Goal: Find specific page/section: Find specific page/section

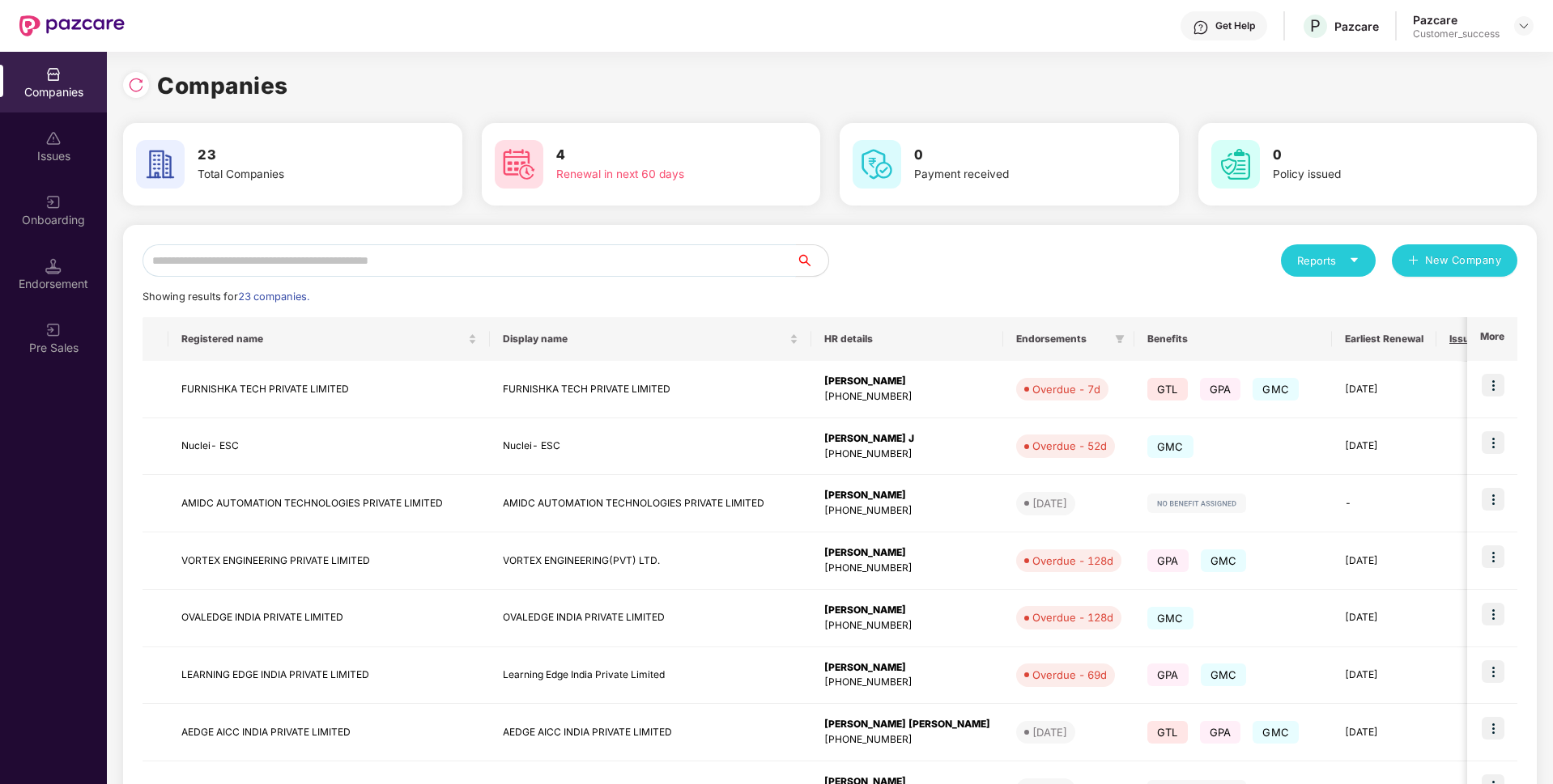
click at [573, 263] on input "text" at bounding box center [469, 260] width 653 height 32
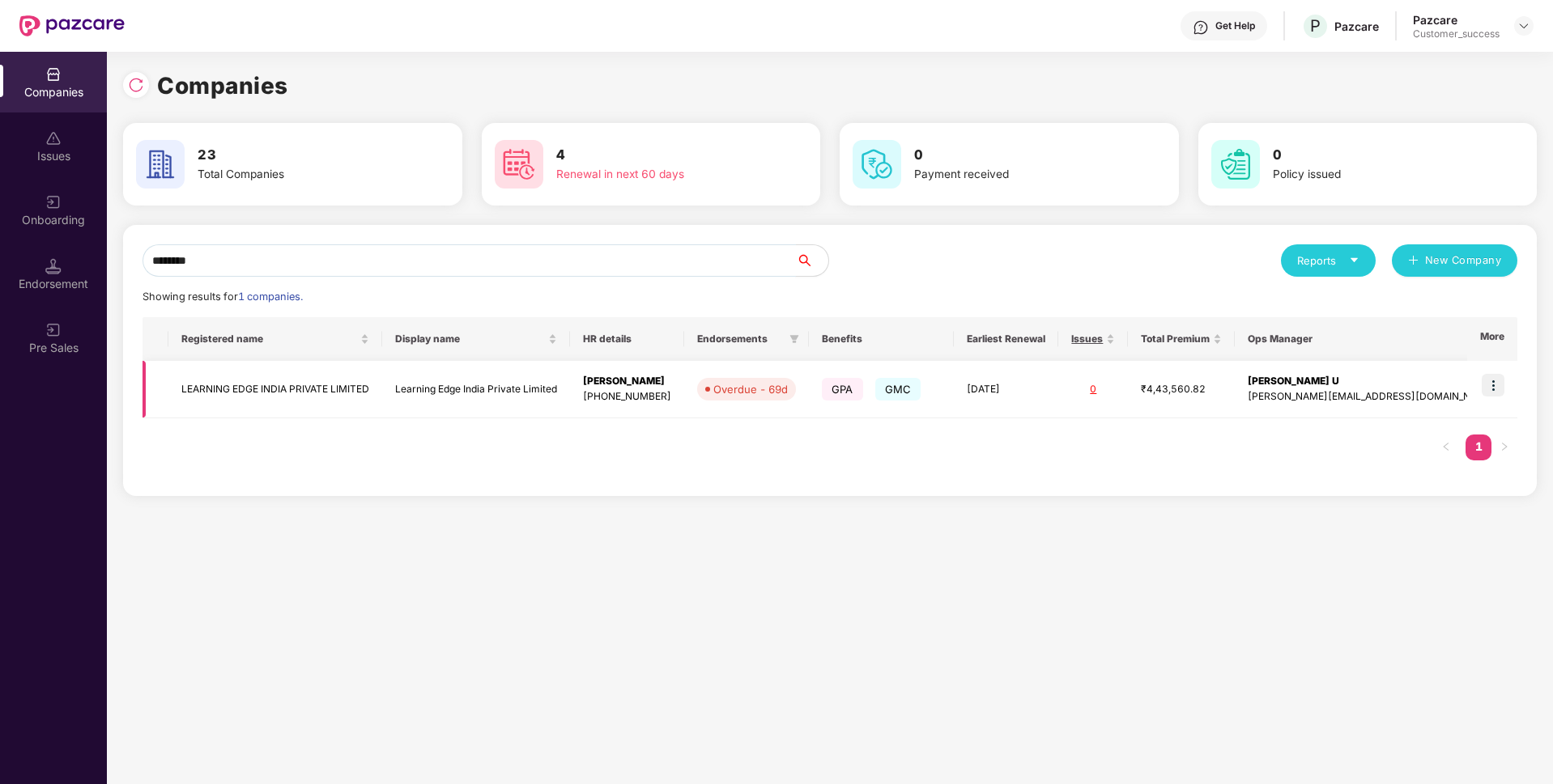
type input "********"
click at [1490, 391] on img at bounding box center [1492, 385] width 23 height 23
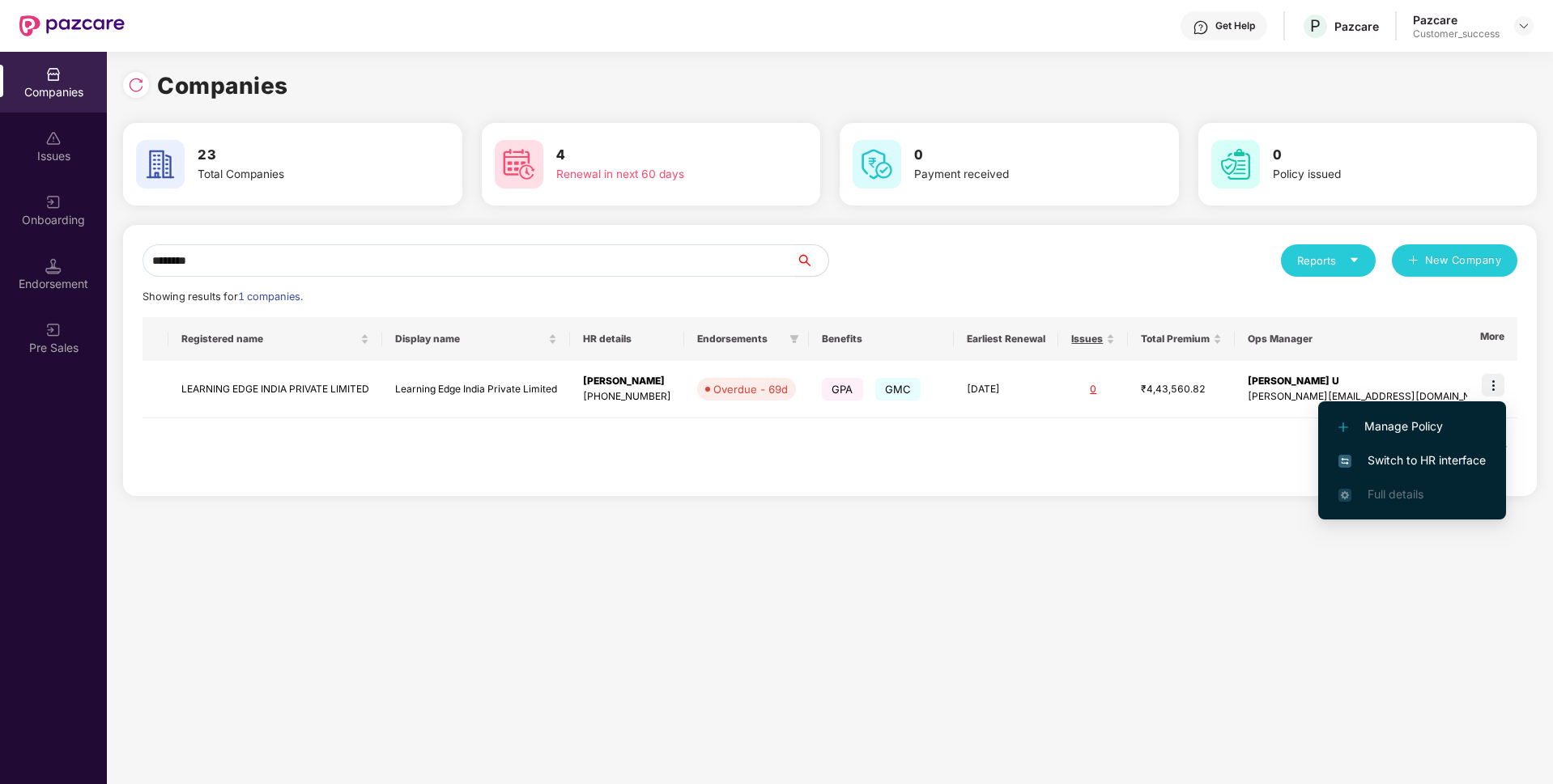
click at [1405, 463] on span "Switch to HR interface" at bounding box center [1412, 459] width 148 height 17
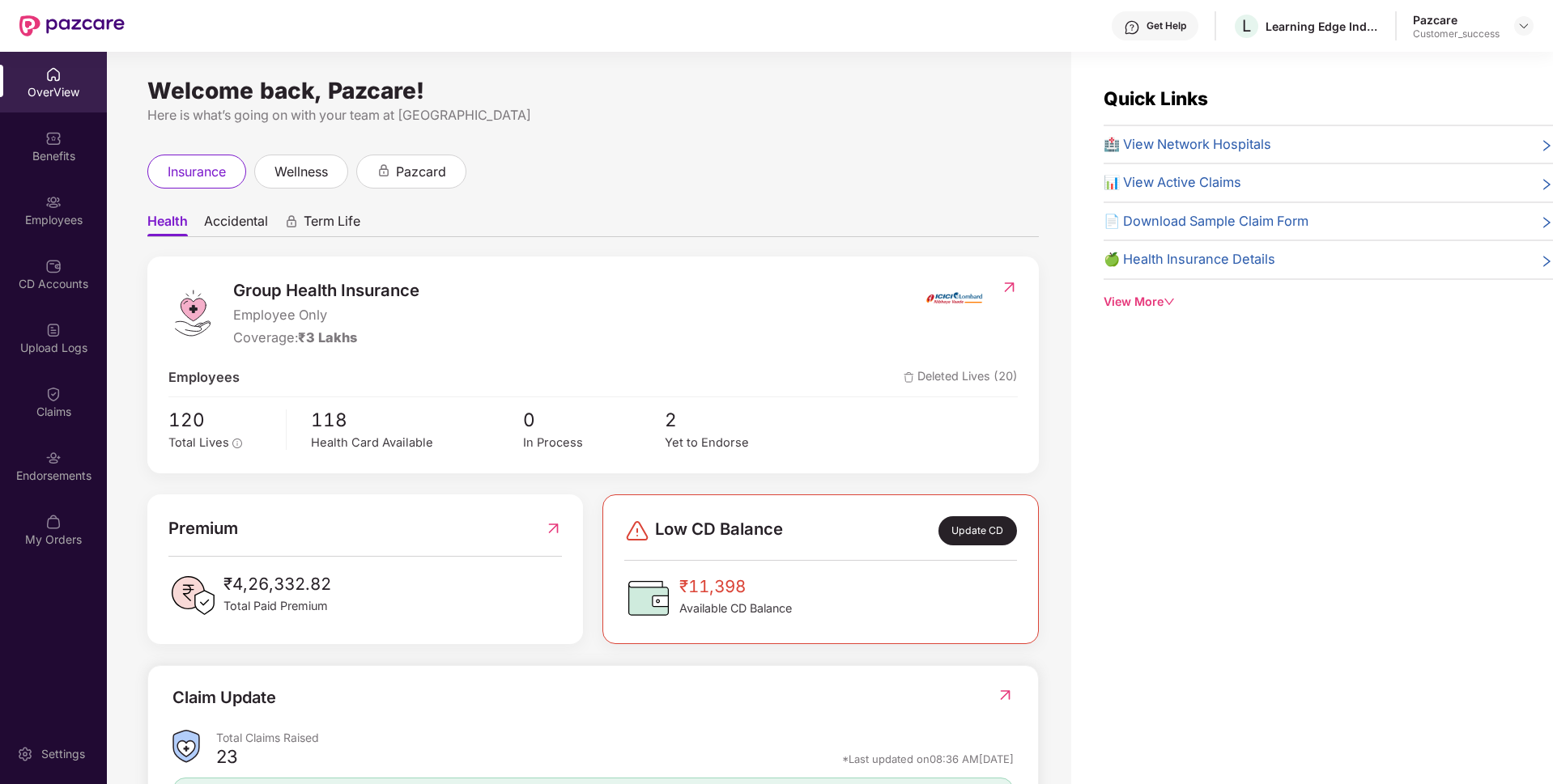
click at [0, 230] on div "Employees" at bounding box center [53, 210] width 106 height 61
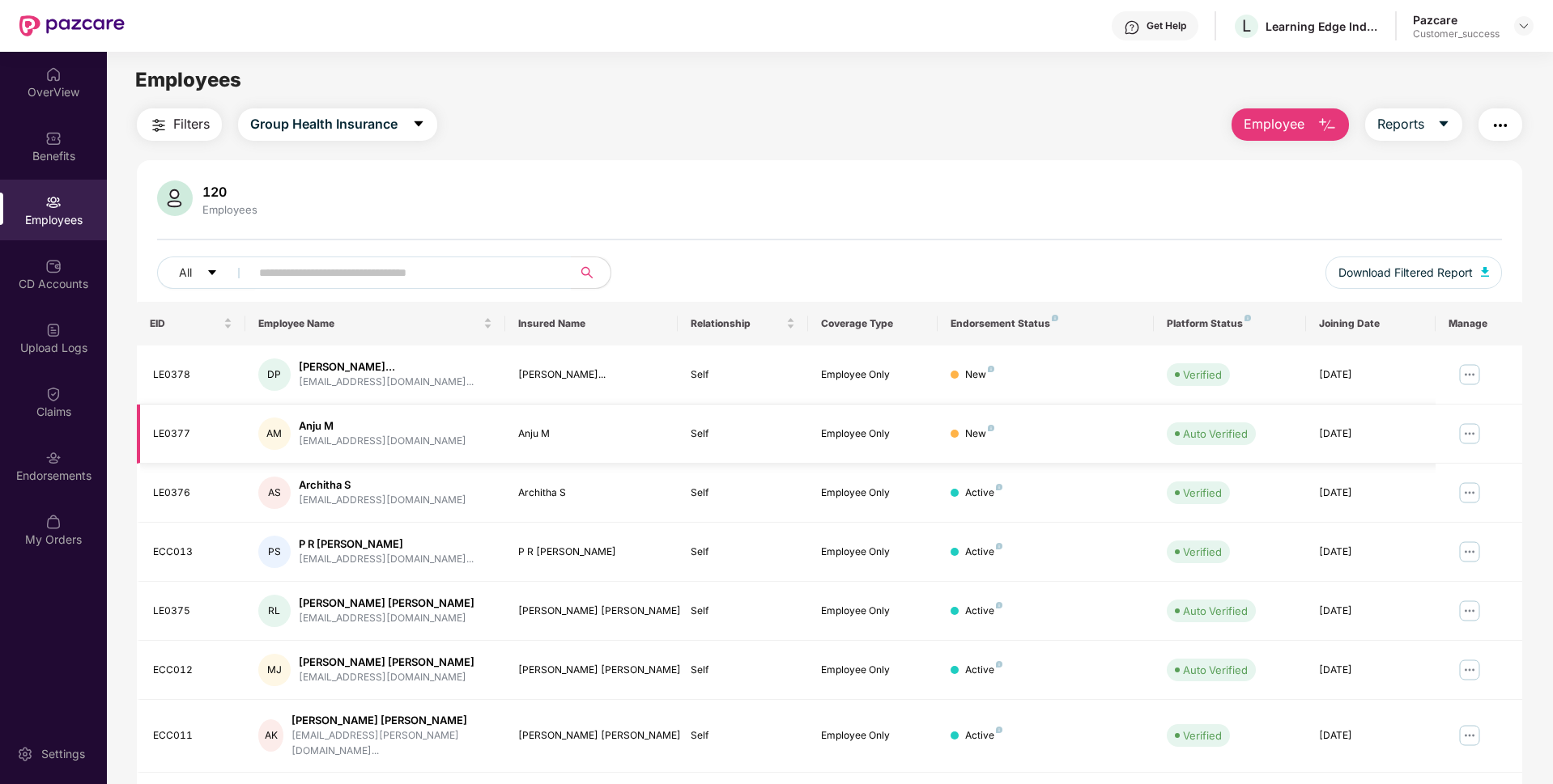
scroll to position [210, 0]
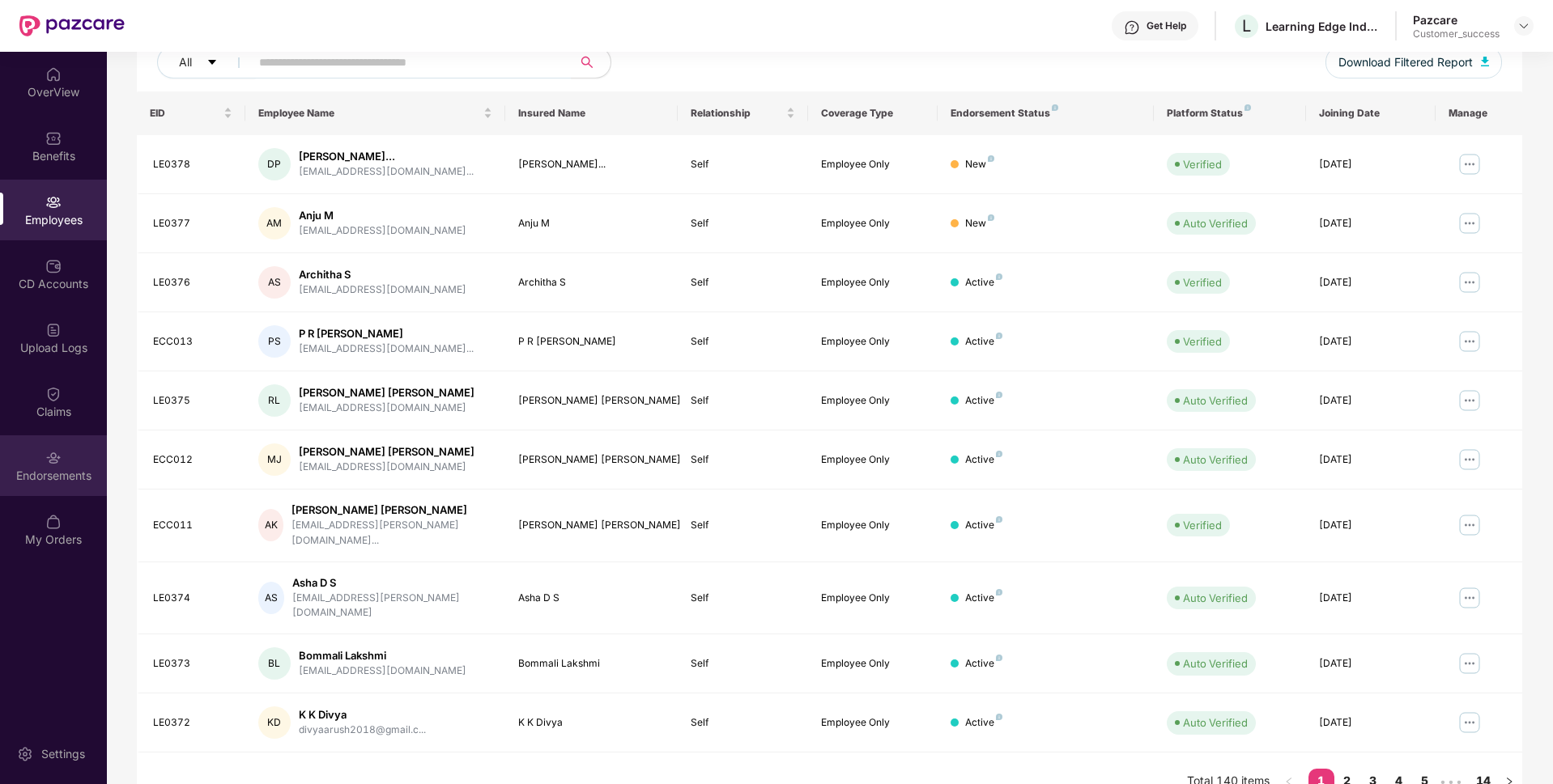
click at [0, 480] on div "Endorsements" at bounding box center [53, 476] width 106 height 17
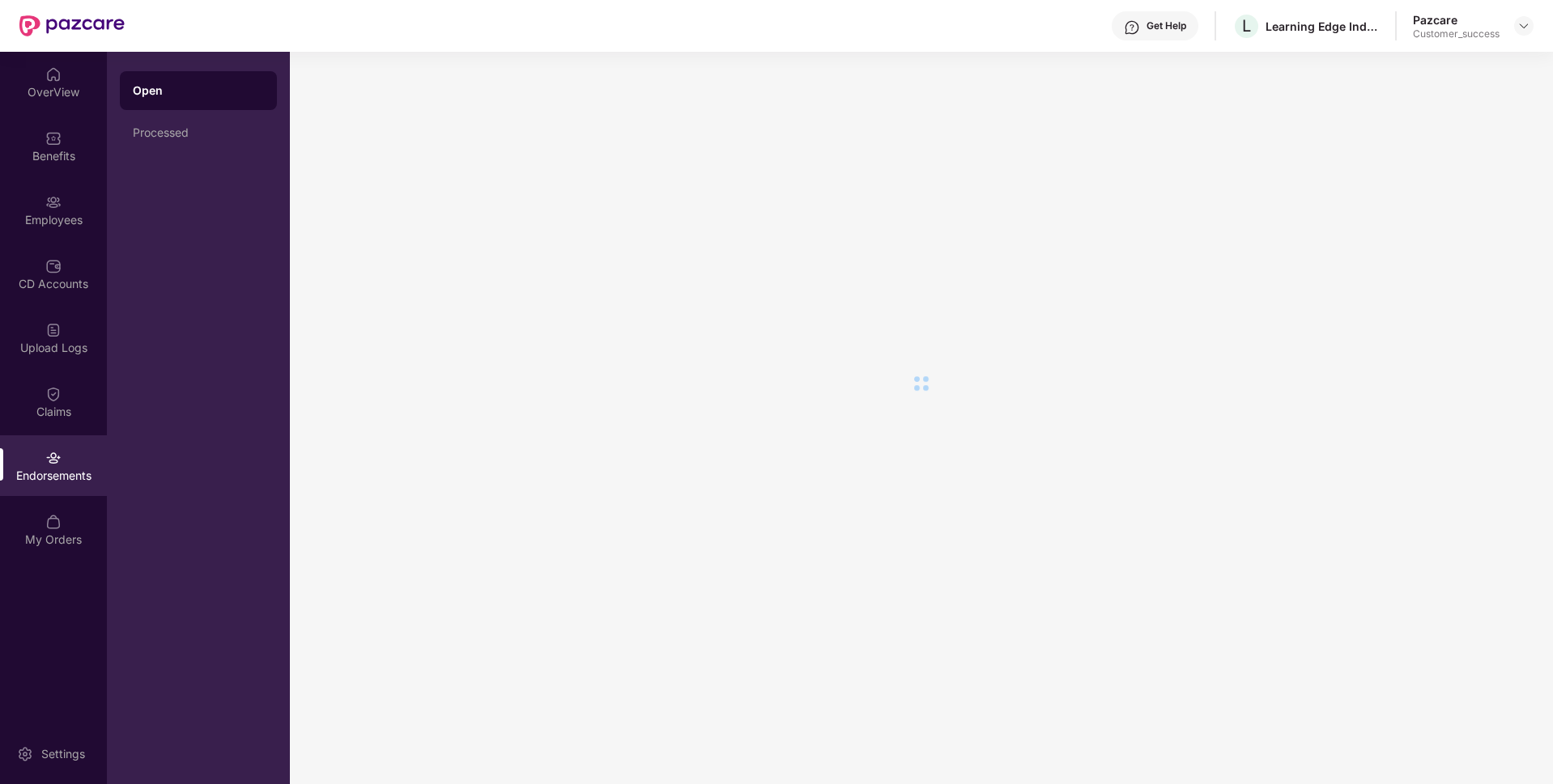
scroll to position [0, 0]
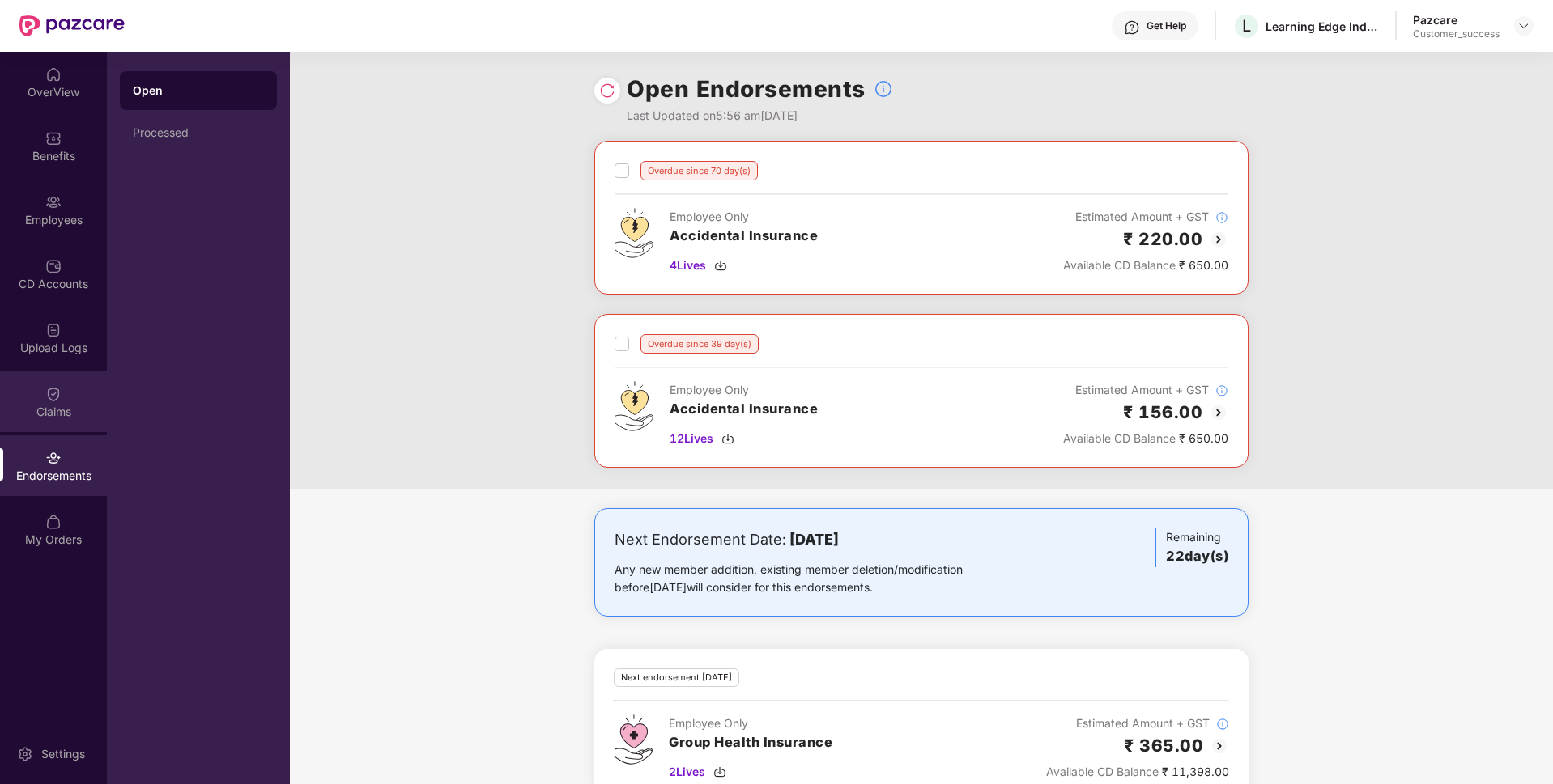
click at [6, 419] on div "Claims" at bounding box center [53, 412] width 106 height 17
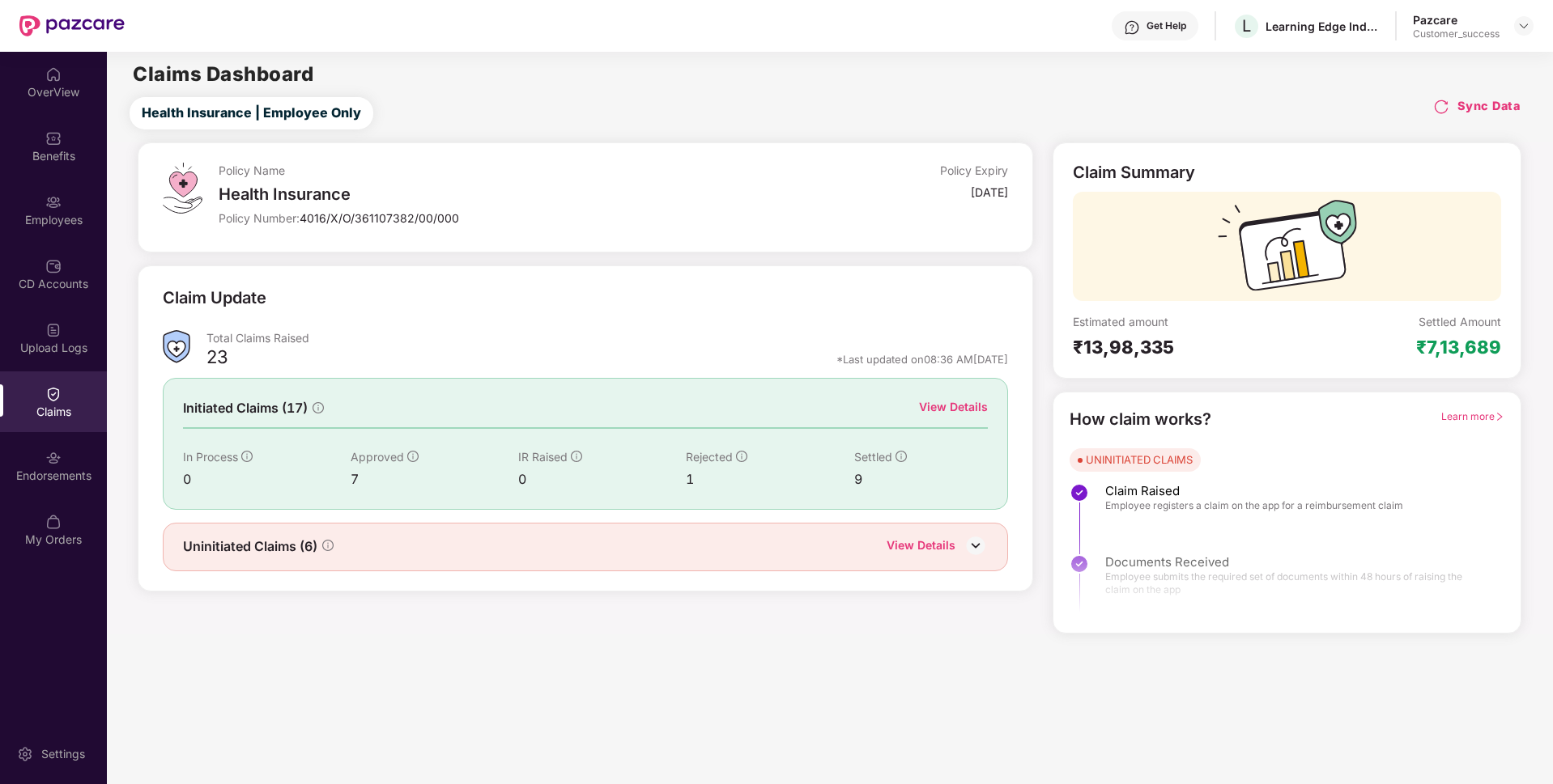
click at [966, 400] on div "View Details" at bounding box center [953, 406] width 69 height 17
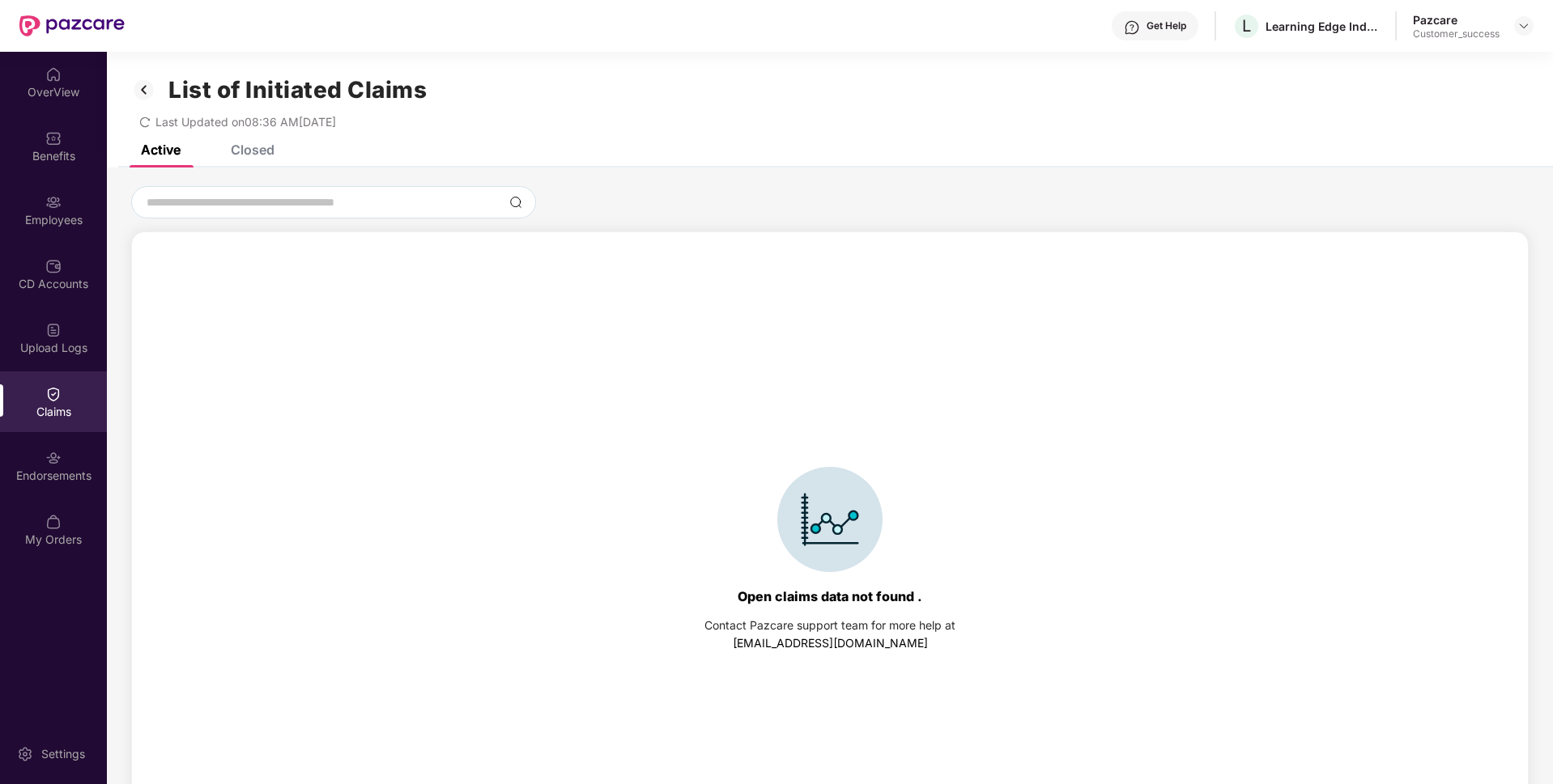
click at [237, 151] on div "Closed" at bounding box center [253, 149] width 44 height 17
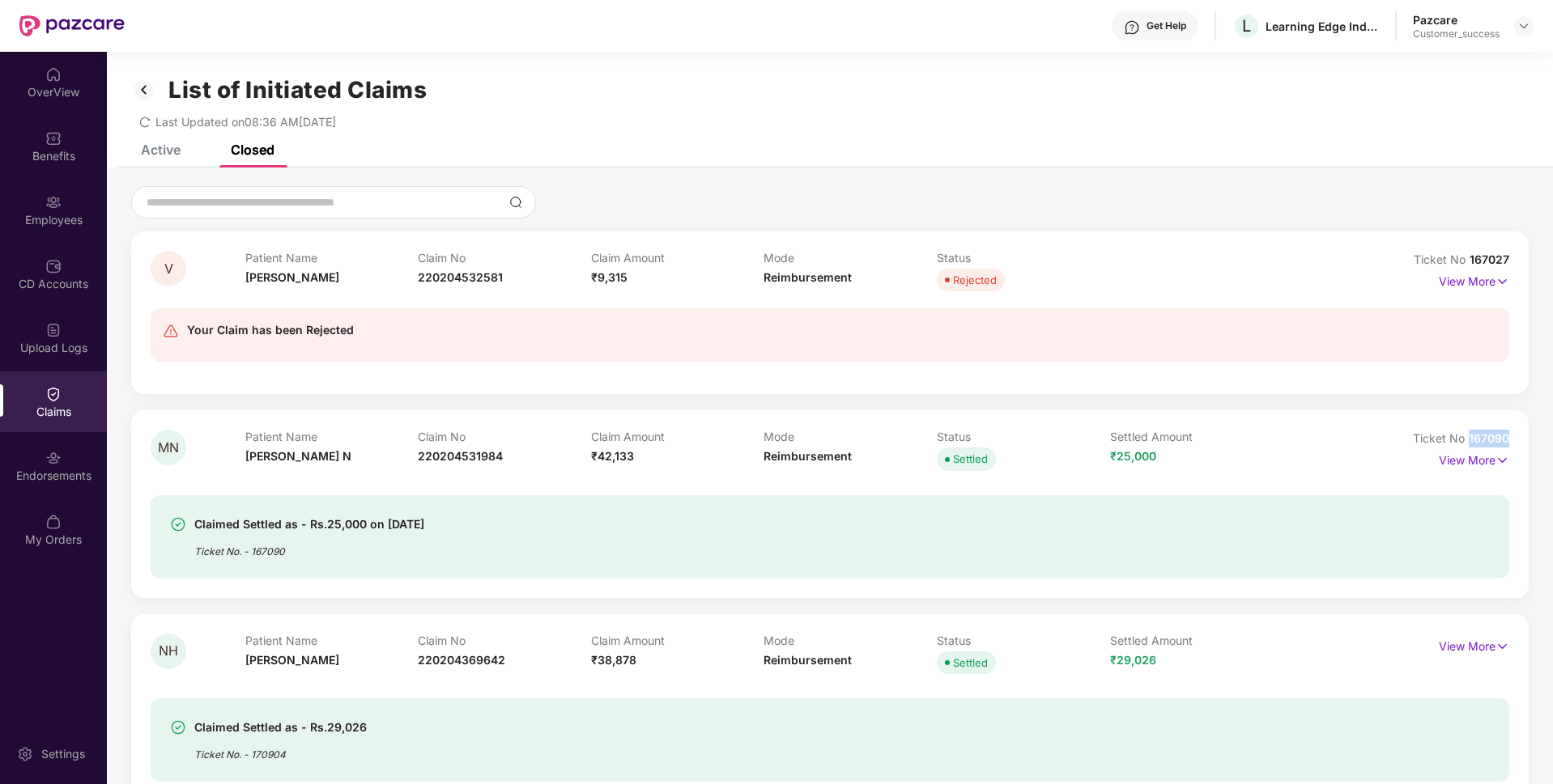
drag, startPoint x: 1465, startPoint y: 440, endPoint x: 1515, endPoint y: 444, distance: 50.2
click at [1515, 444] on div "MN Patient Name [PERSON_NAME] N Claim No 220204531984 Claim Amount ₹42,133 Mode…" at bounding box center [829, 503] width 1397 height 187
copy span "167090"
drag, startPoint x: 1471, startPoint y: 259, endPoint x: 1545, endPoint y: 258, distance: 74.0
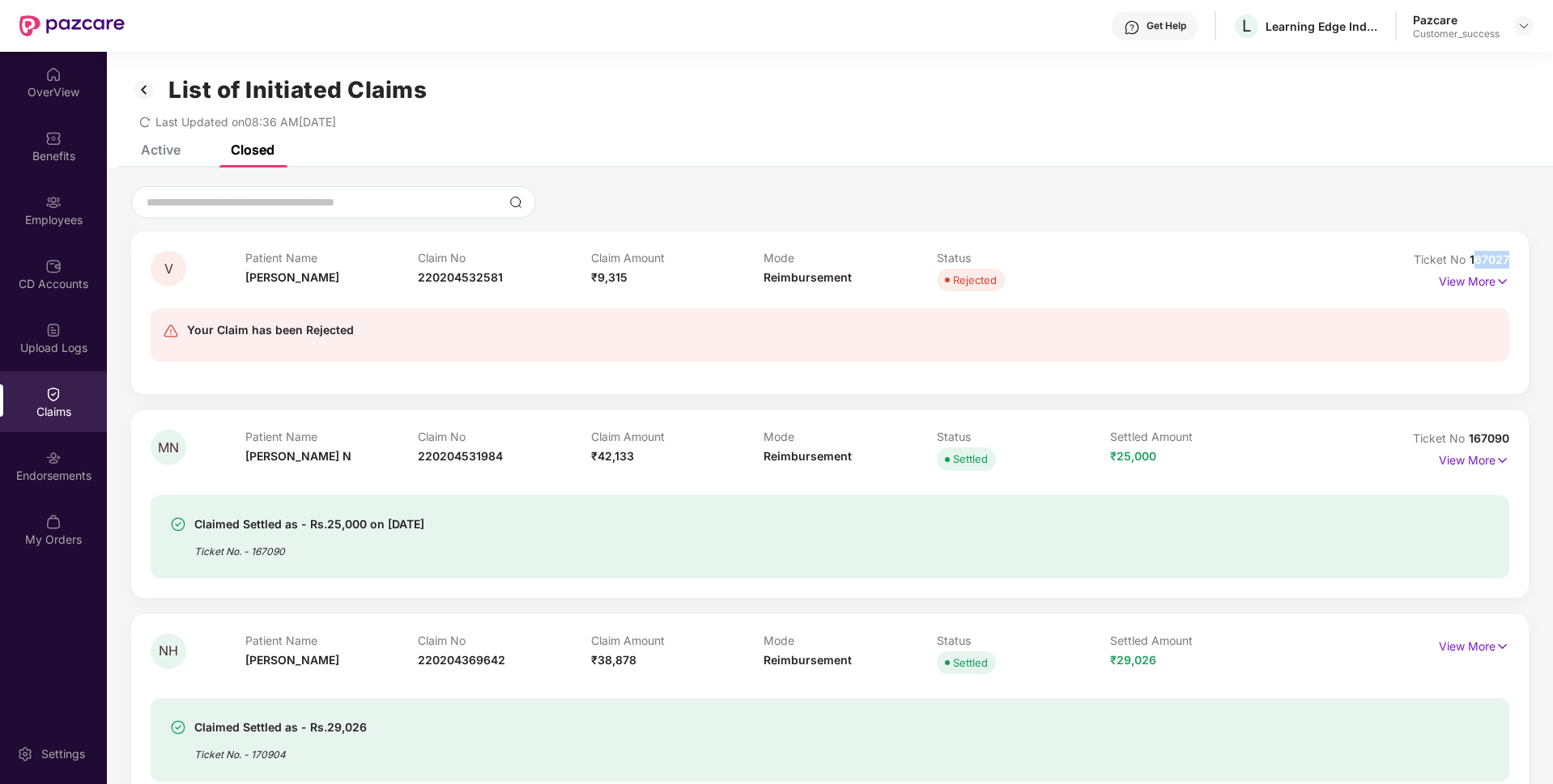
copy span "67027"
click at [457, 452] on span "220204531984" at bounding box center [460, 456] width 85 height 14
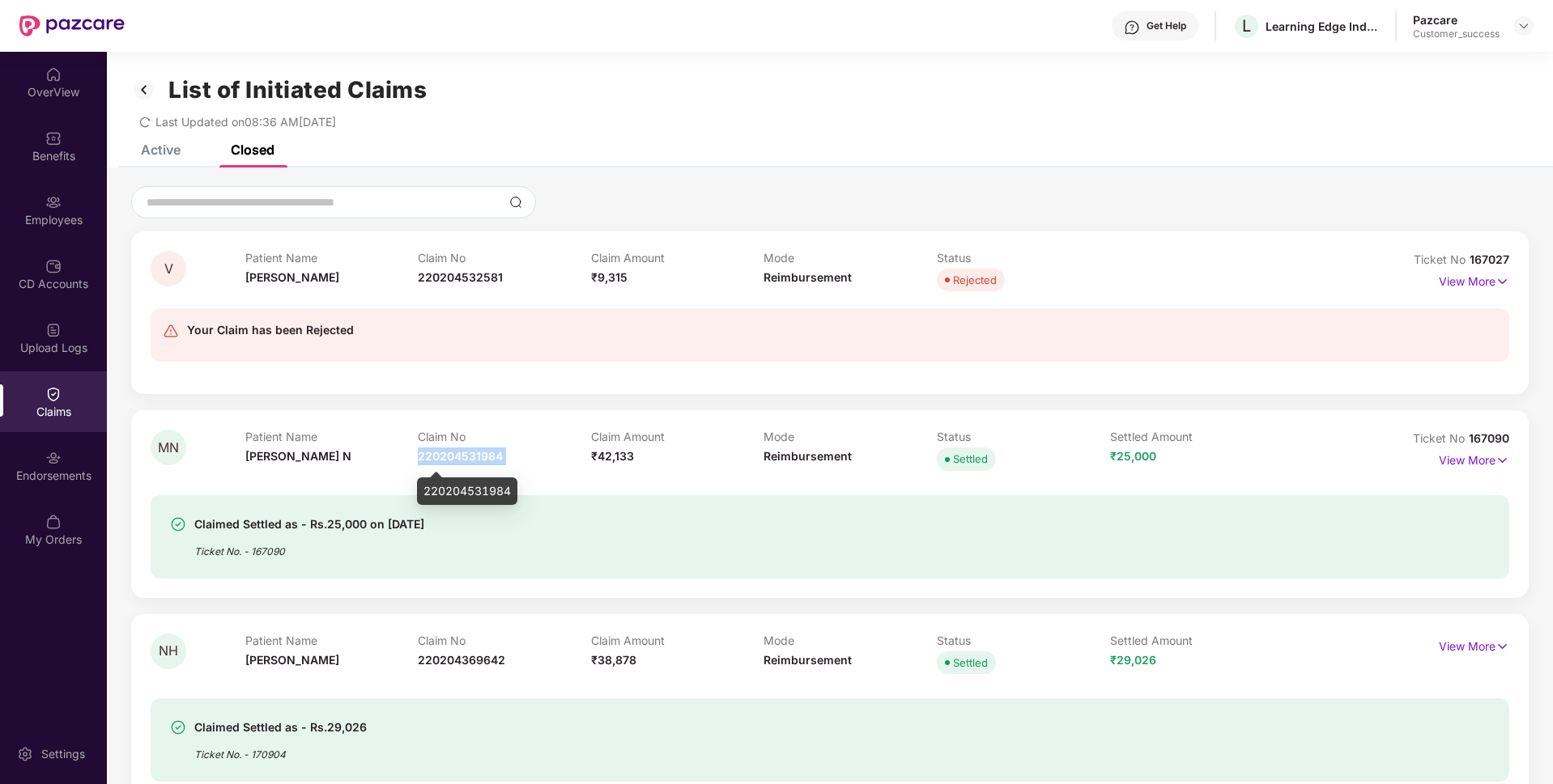
copy span "220204531984"
click at [440, 279] on span "220204532581" at bounding box center [460, 277] width 85 height 14
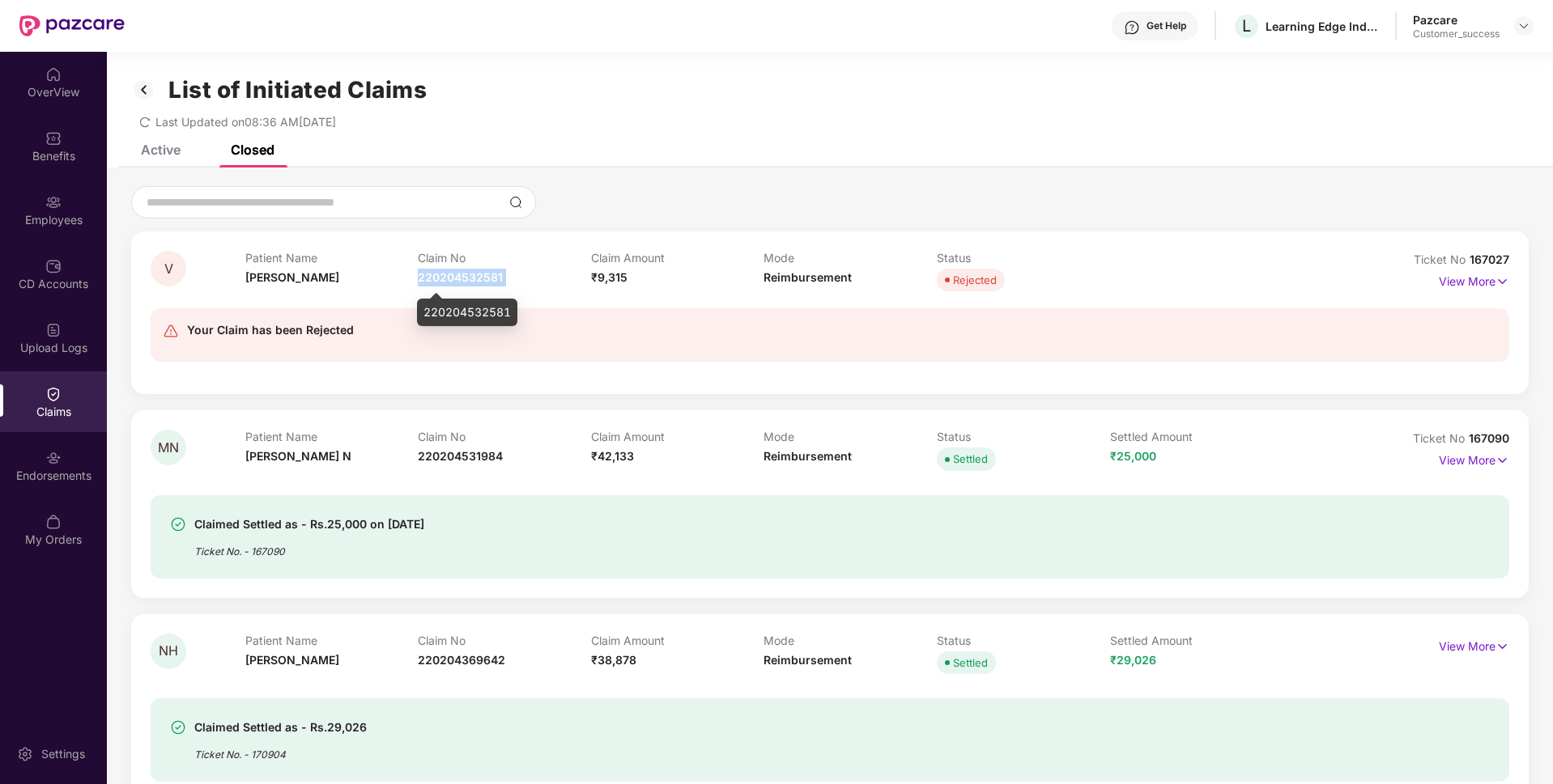
copy span "220204532581"
click at [440, 279] on span "220204532581" at bounding box center [460, 277] width 85 height 14
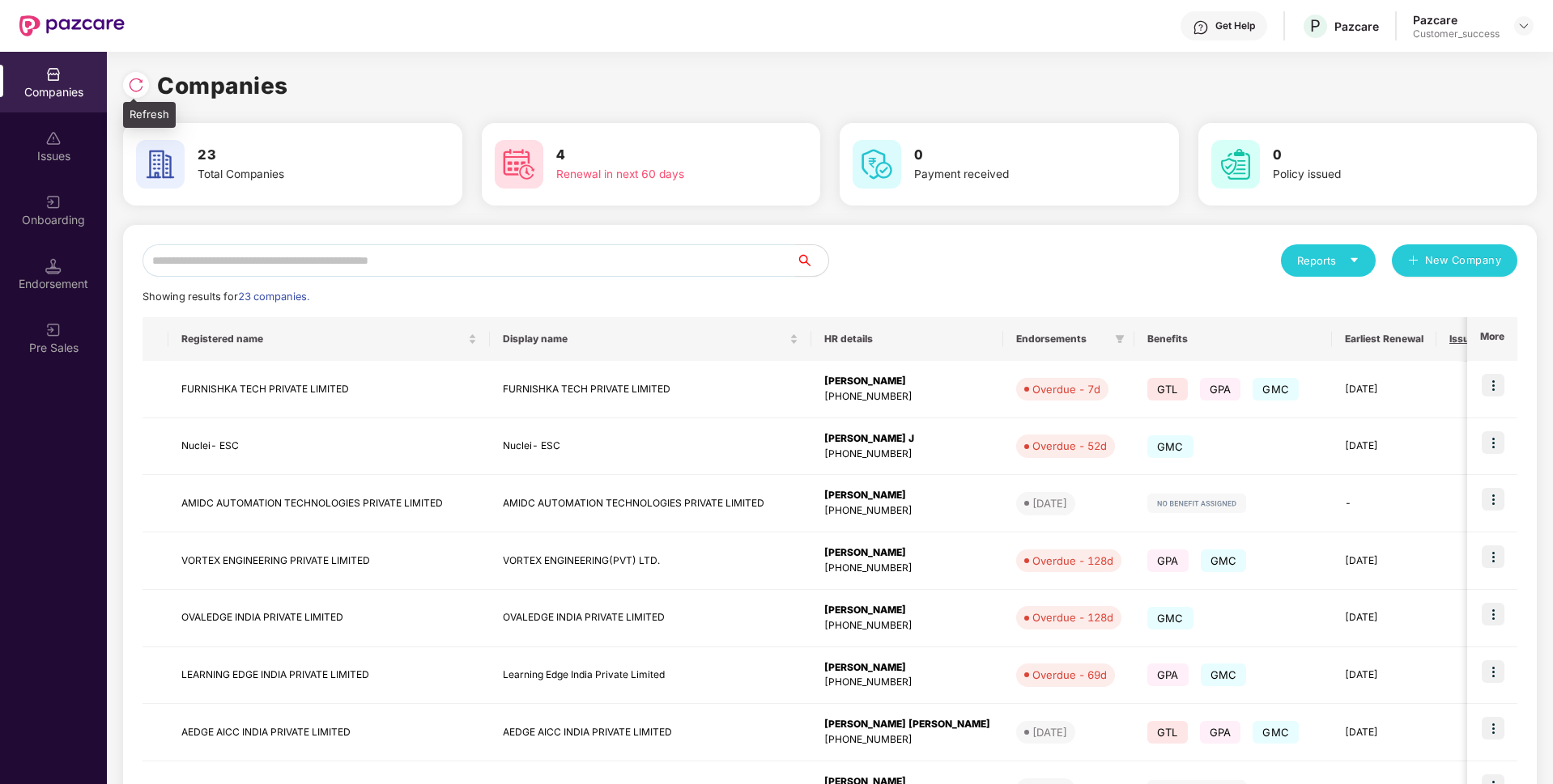
click at [133, 81] on img at bounding box center [136, 85] width 17 height 17
click at [360, 268] on input "text" at bounding box center [469, 260] width 653 height 32
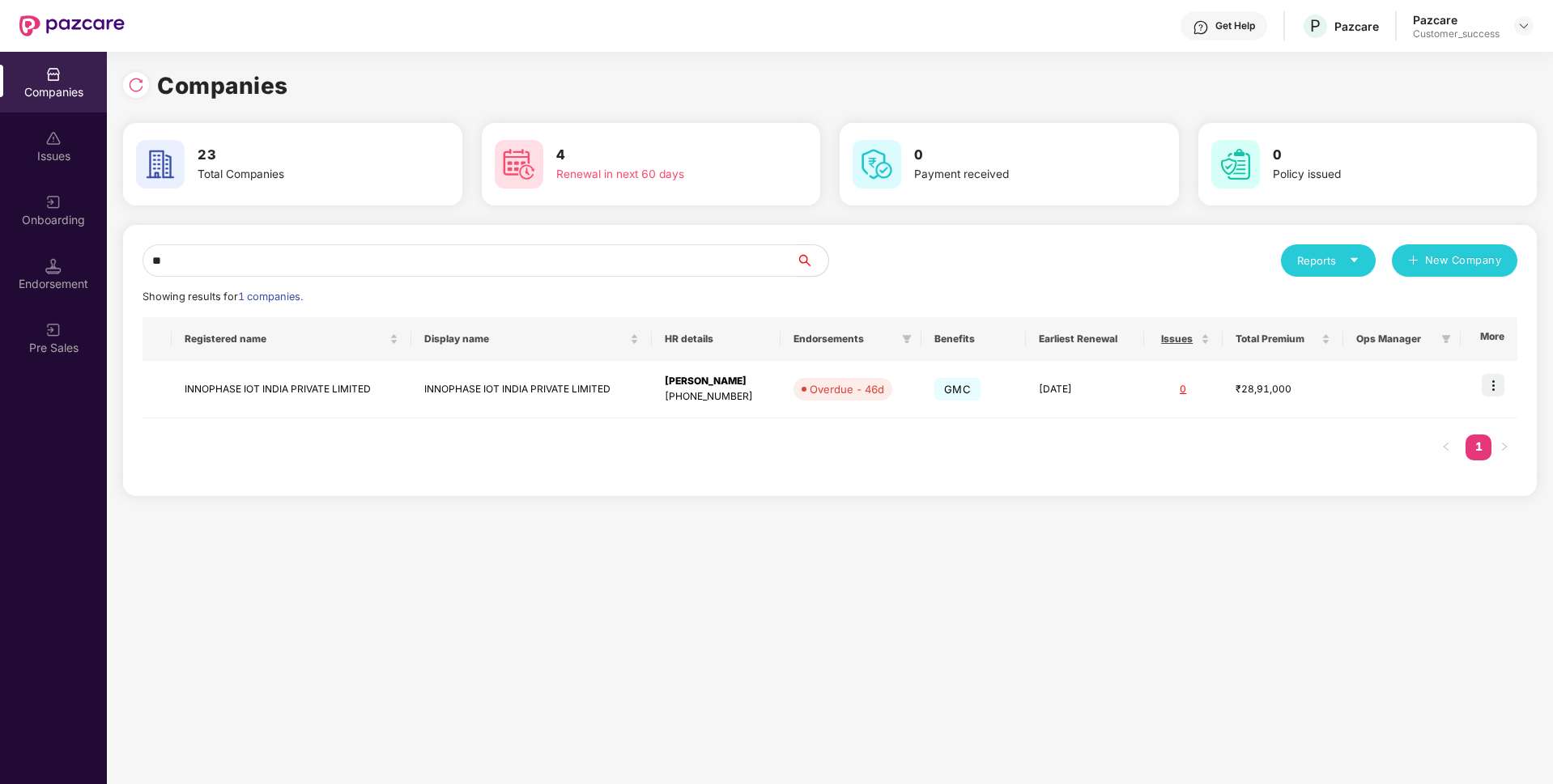
type input "*"
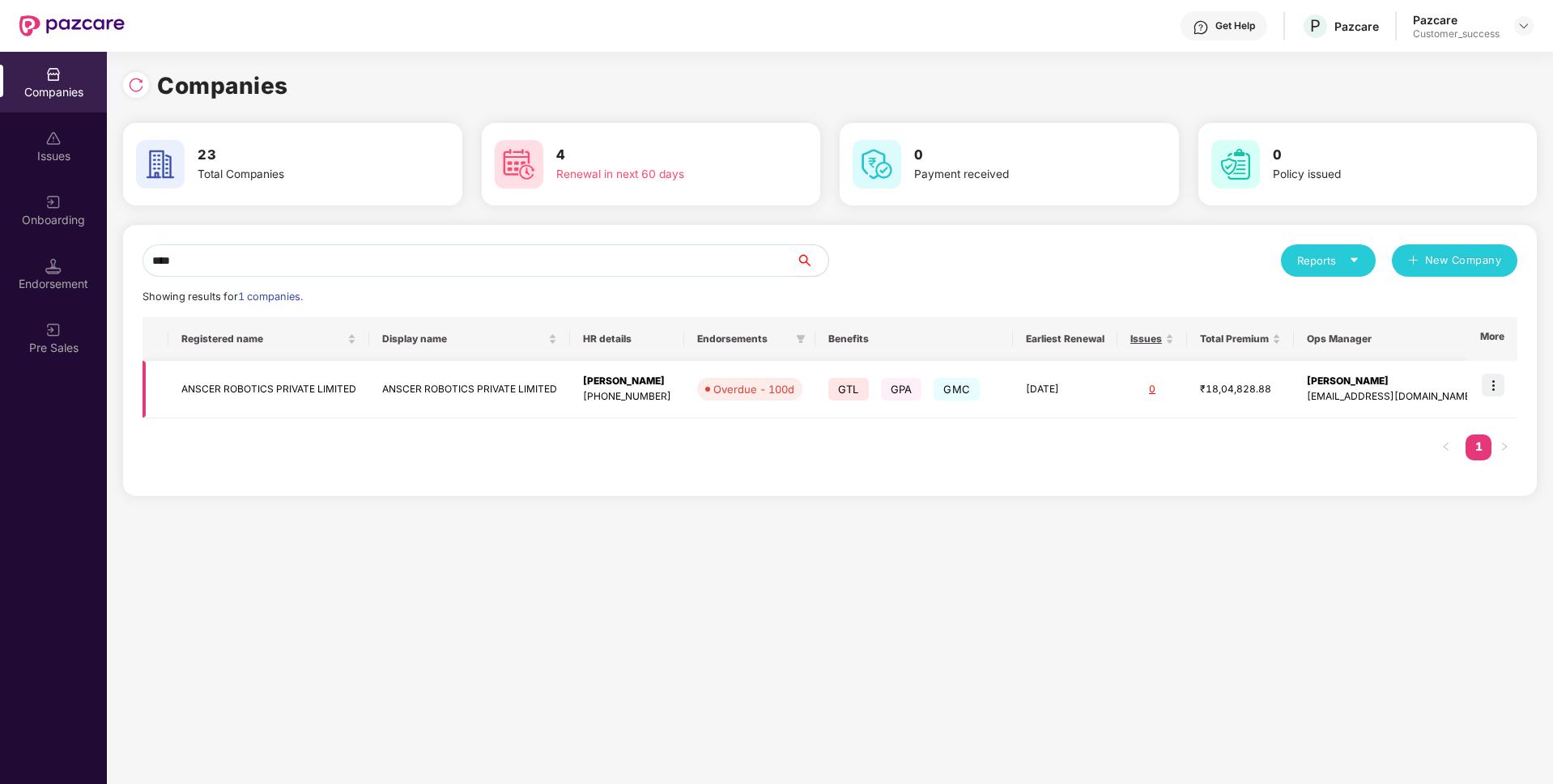
type input "****"
click at [1492, 392] on img at bounding box center [1492, 385] width 23 height 23
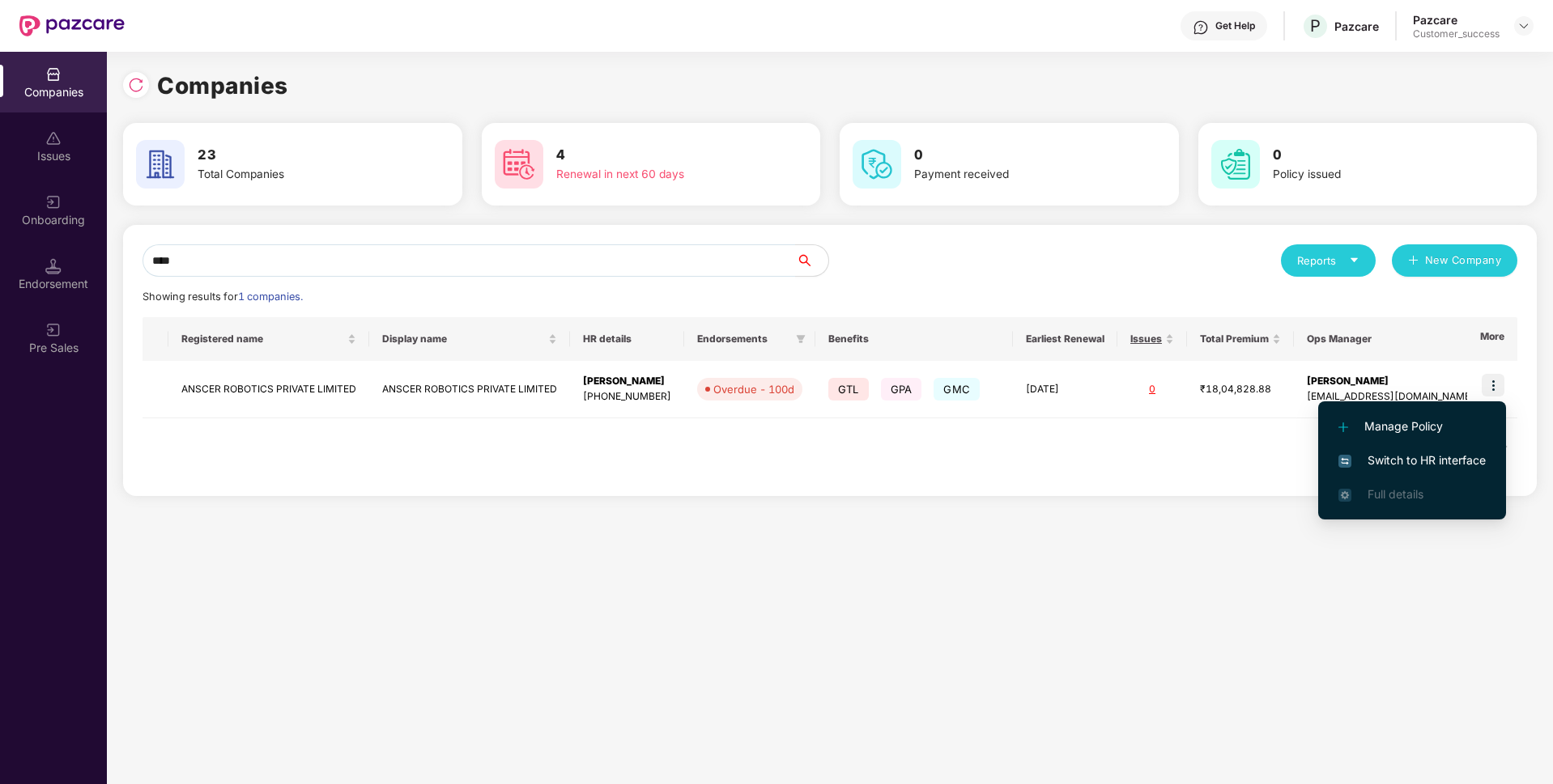
click at [1423, 465] on span "Switch to HR interface" at bounding box center [1412, 459] width 148 height 17
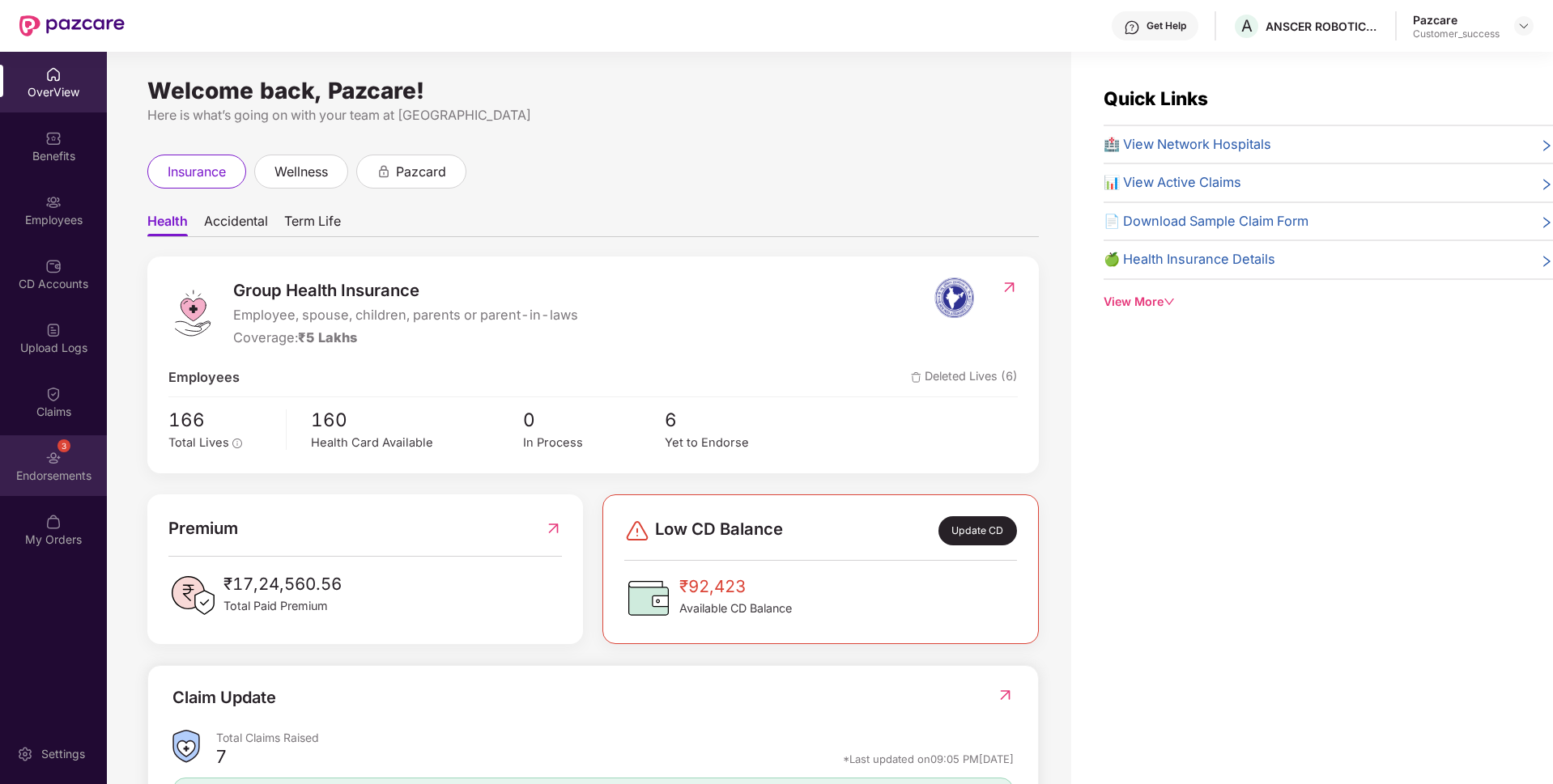
click at [0, 471] on div "Endorsements" at bounding box center [53, 476] width 106 height 17
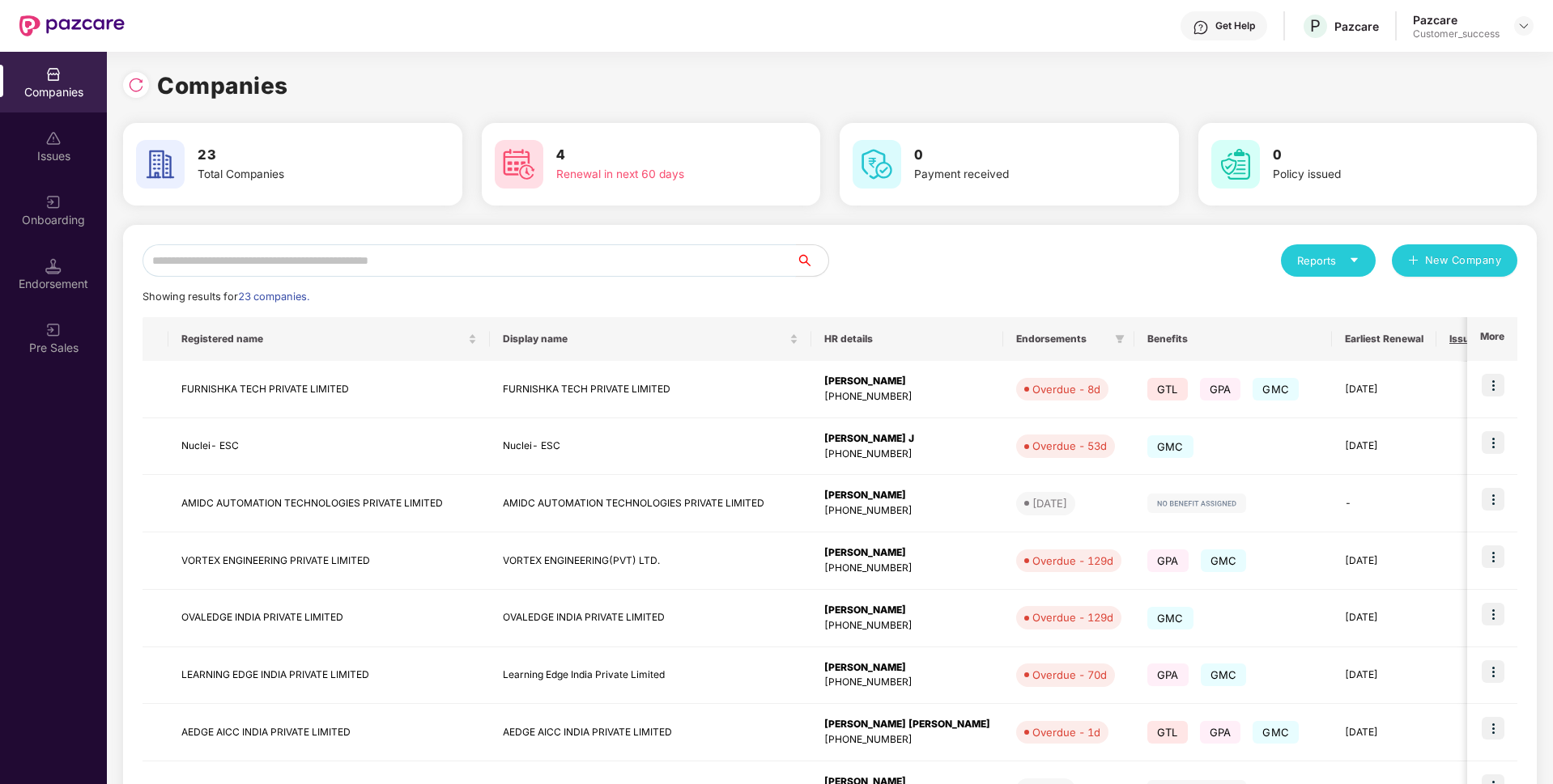
click at [206, 252] on input "text" at bounding box center [469, 260] width 653 height 32
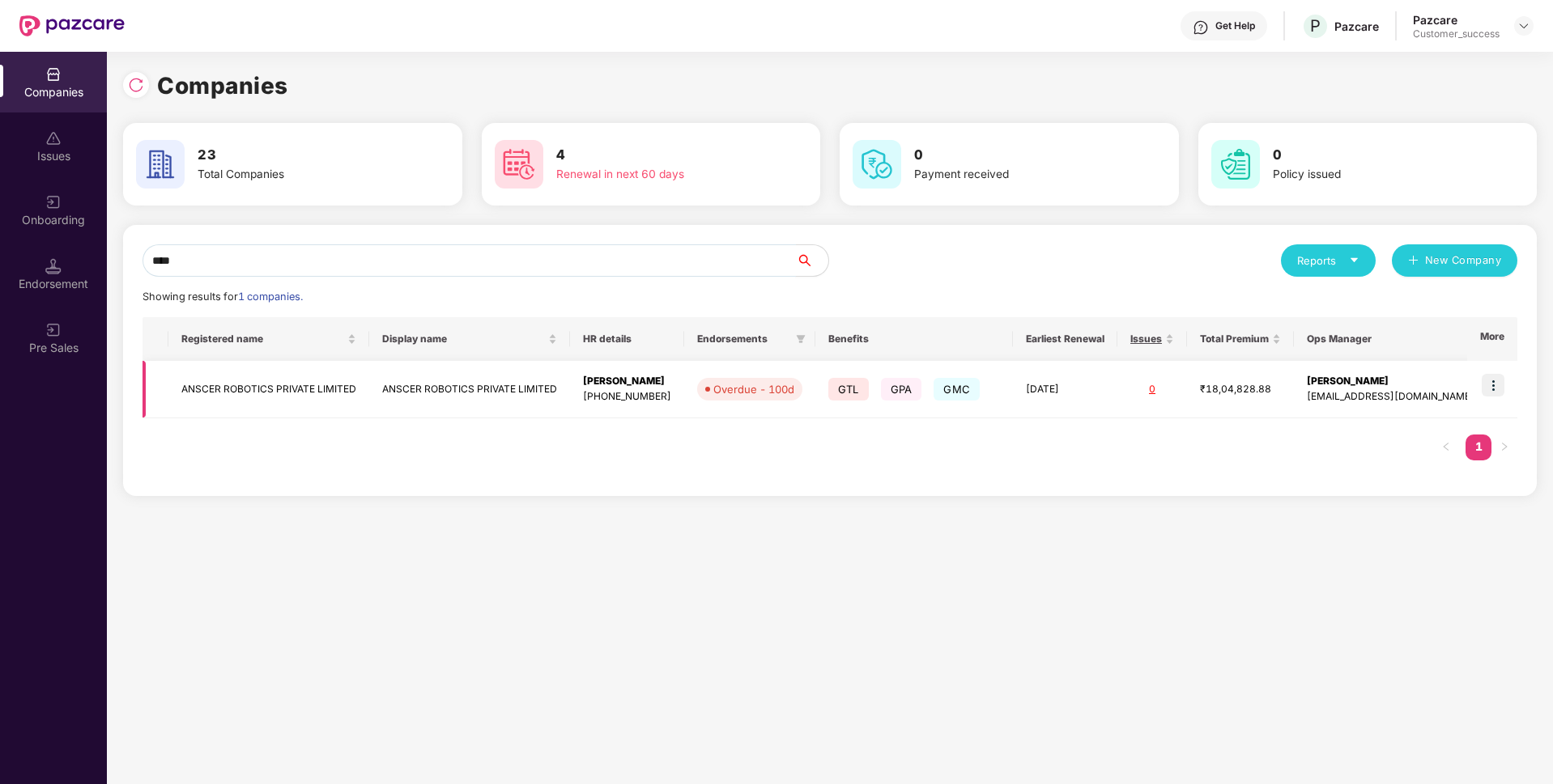
type input "****"
click at [266, 382] on td "ANSCER ROBOTICS PRIVATE LIMITED" at bounding box center [269, 390] width 201 height 58
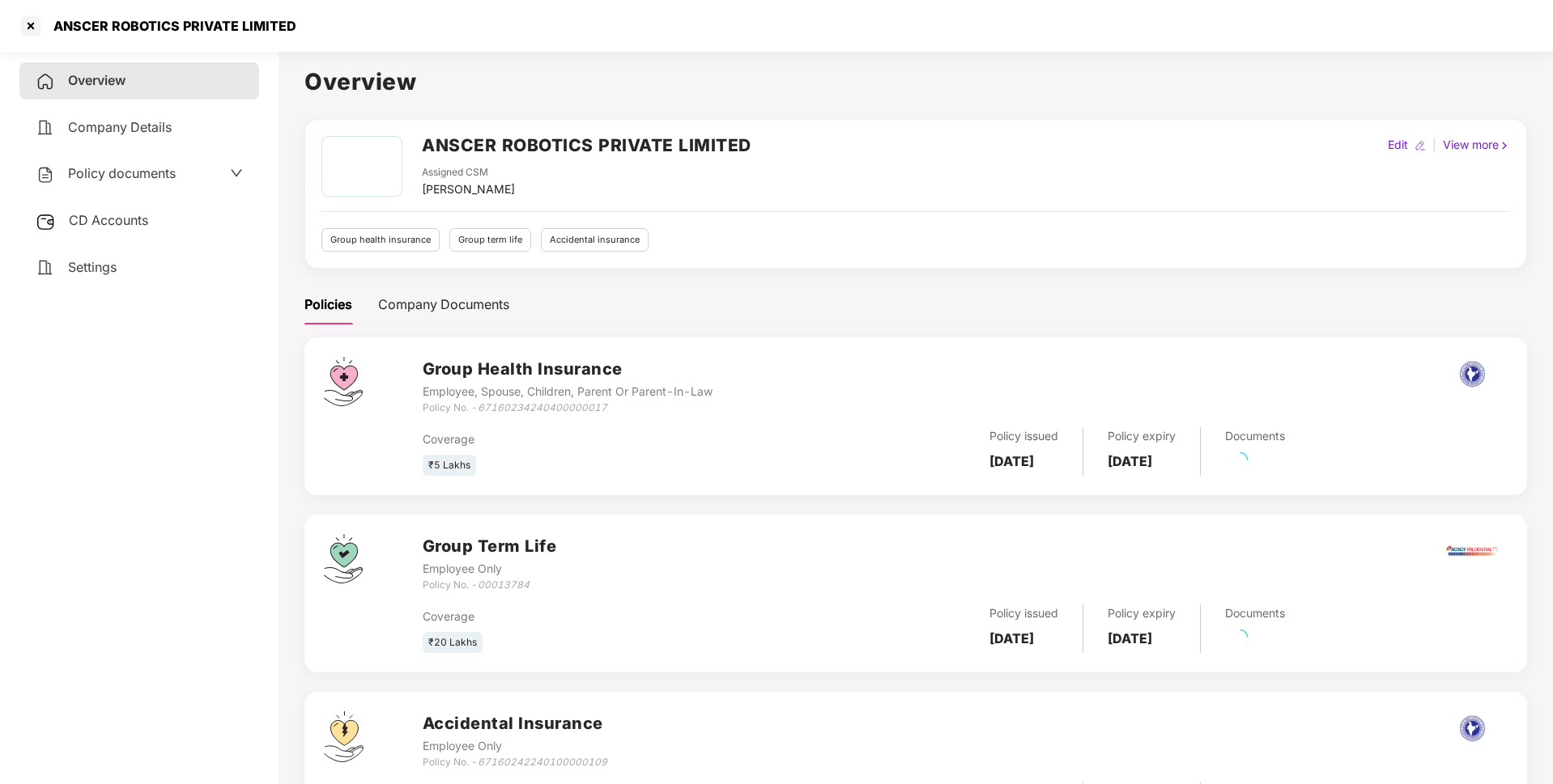
click at [98, 25] on div "ANSCER ROBOTICS PRIVATE LIMITED" at bounding box center [170, 26] width 252 height 17
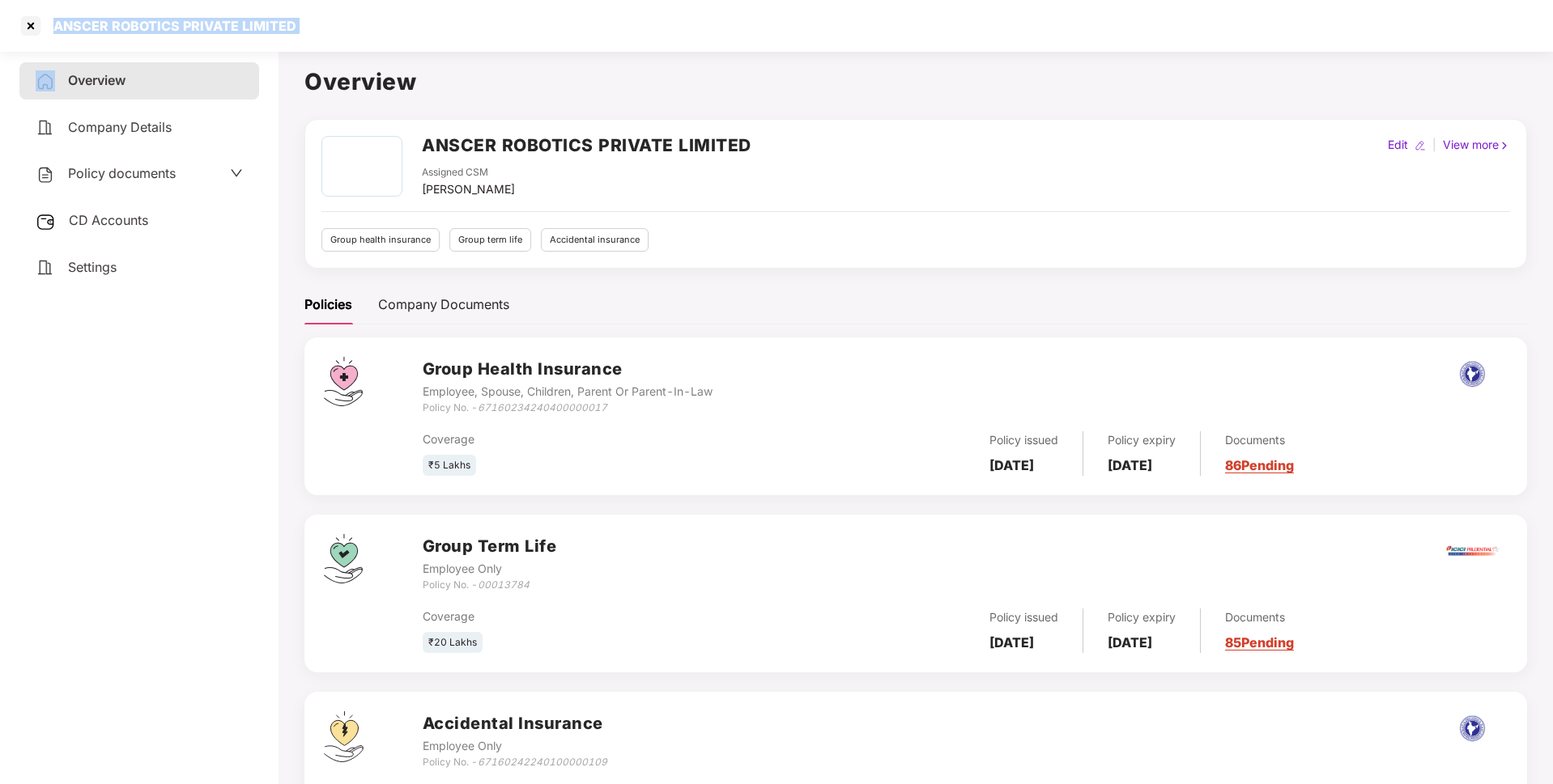
click at [98, 25] on div "ANSCER ROBOTICS PRIVATE LIMITED" at bounding box center [170, 26] width 252 height 17
copy div "ANSCER ROBOTICS PRIVATE LIMITED"
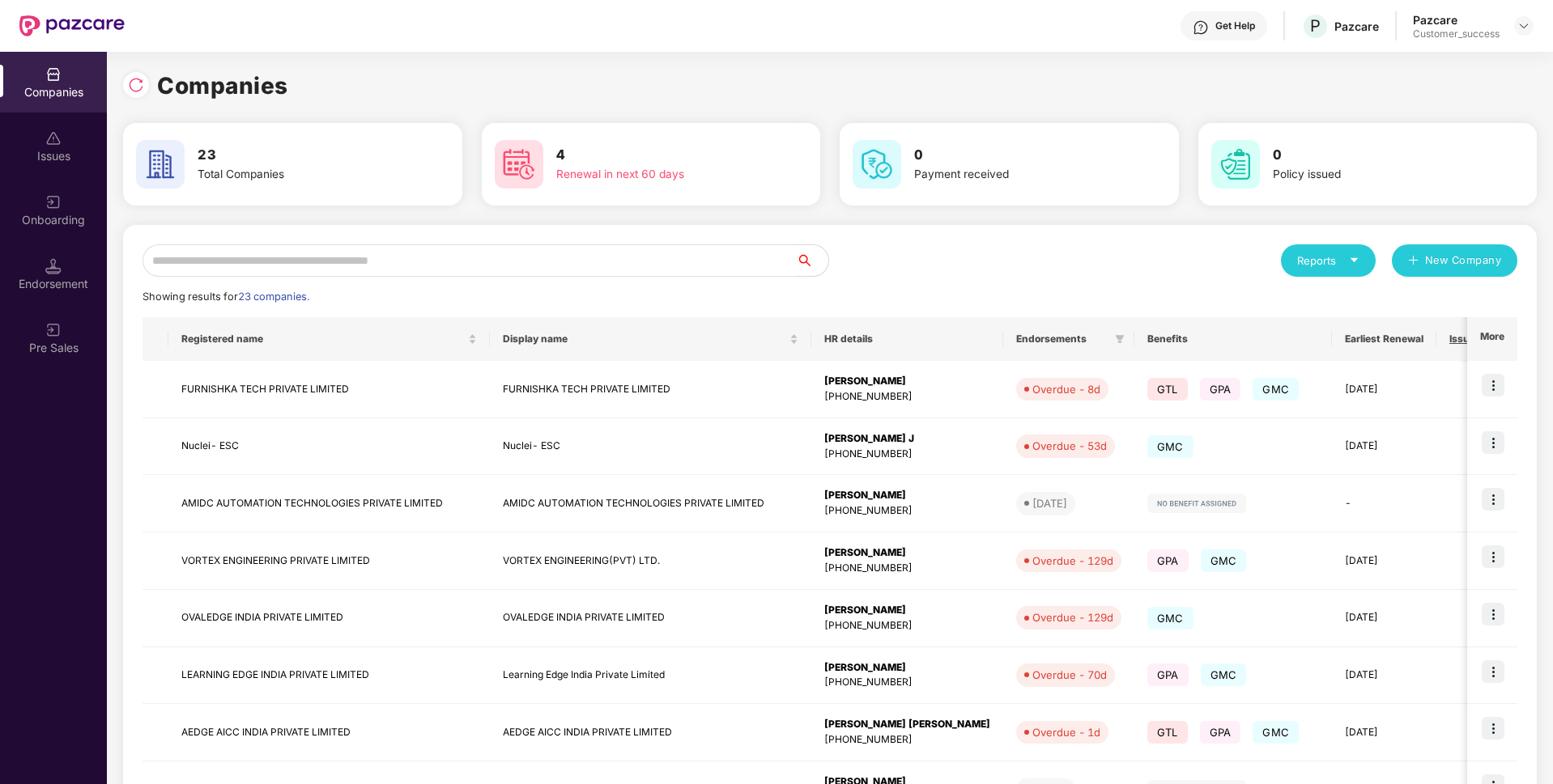
click at [613, 261] on input "text" at bounding box center [469, 260] width 653 height 32
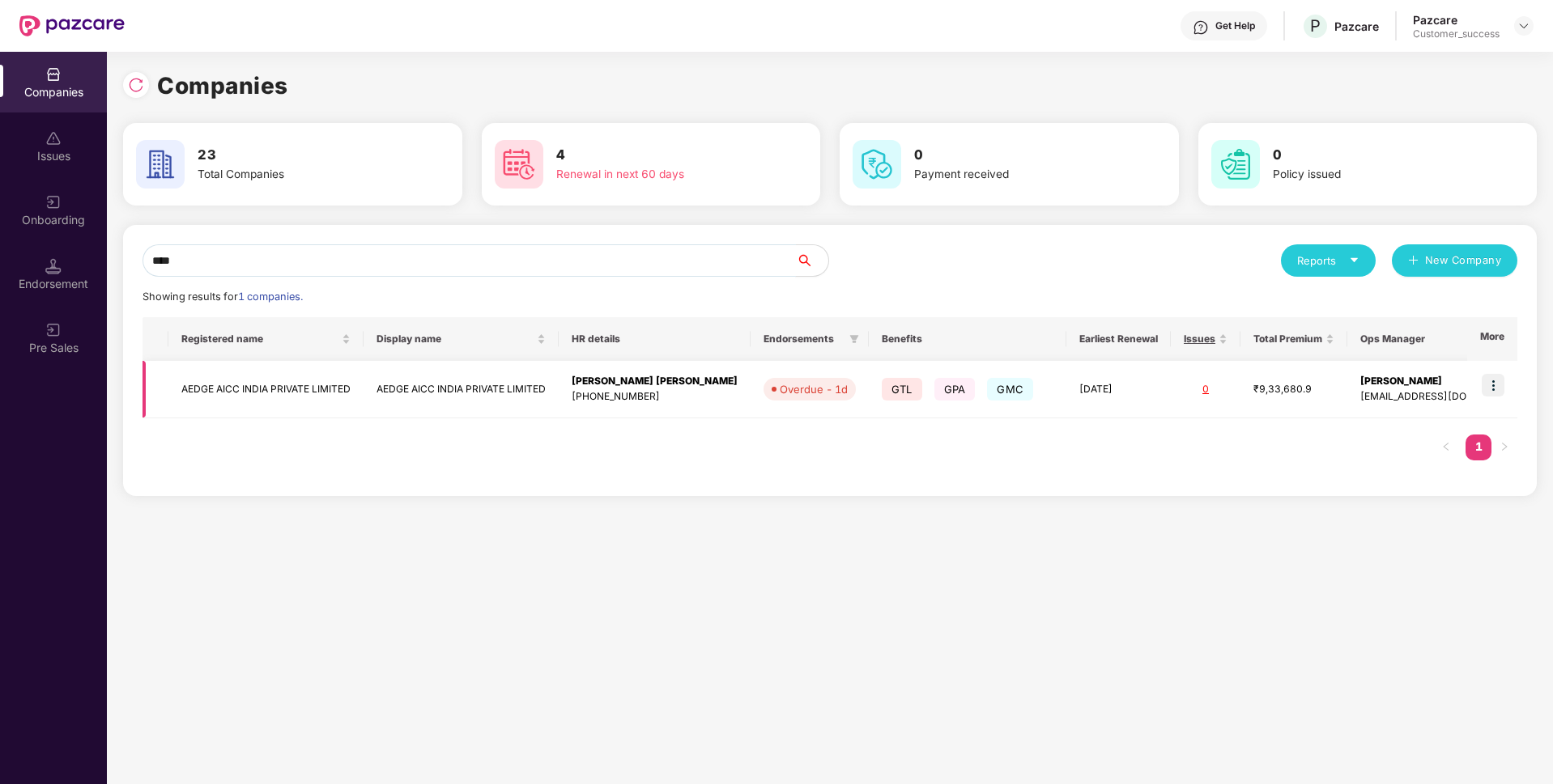
type input "****"
click at [1492, 386] on img at bounding box center [1492, 385] width 23 height 23
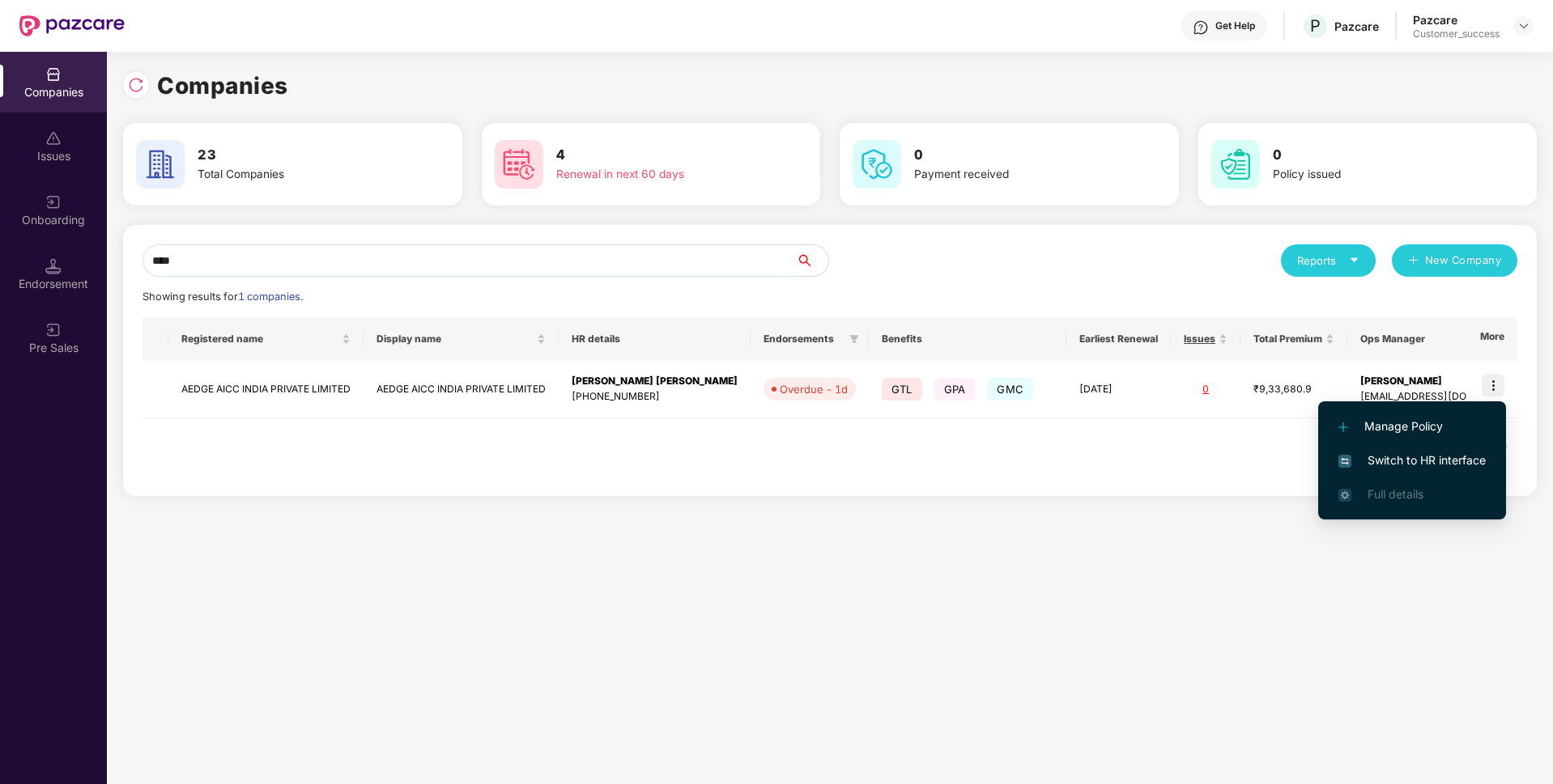
click at [1407, 452] on span "Switch to HR interface" at bounding box center [1412, 459] width 148 height 17
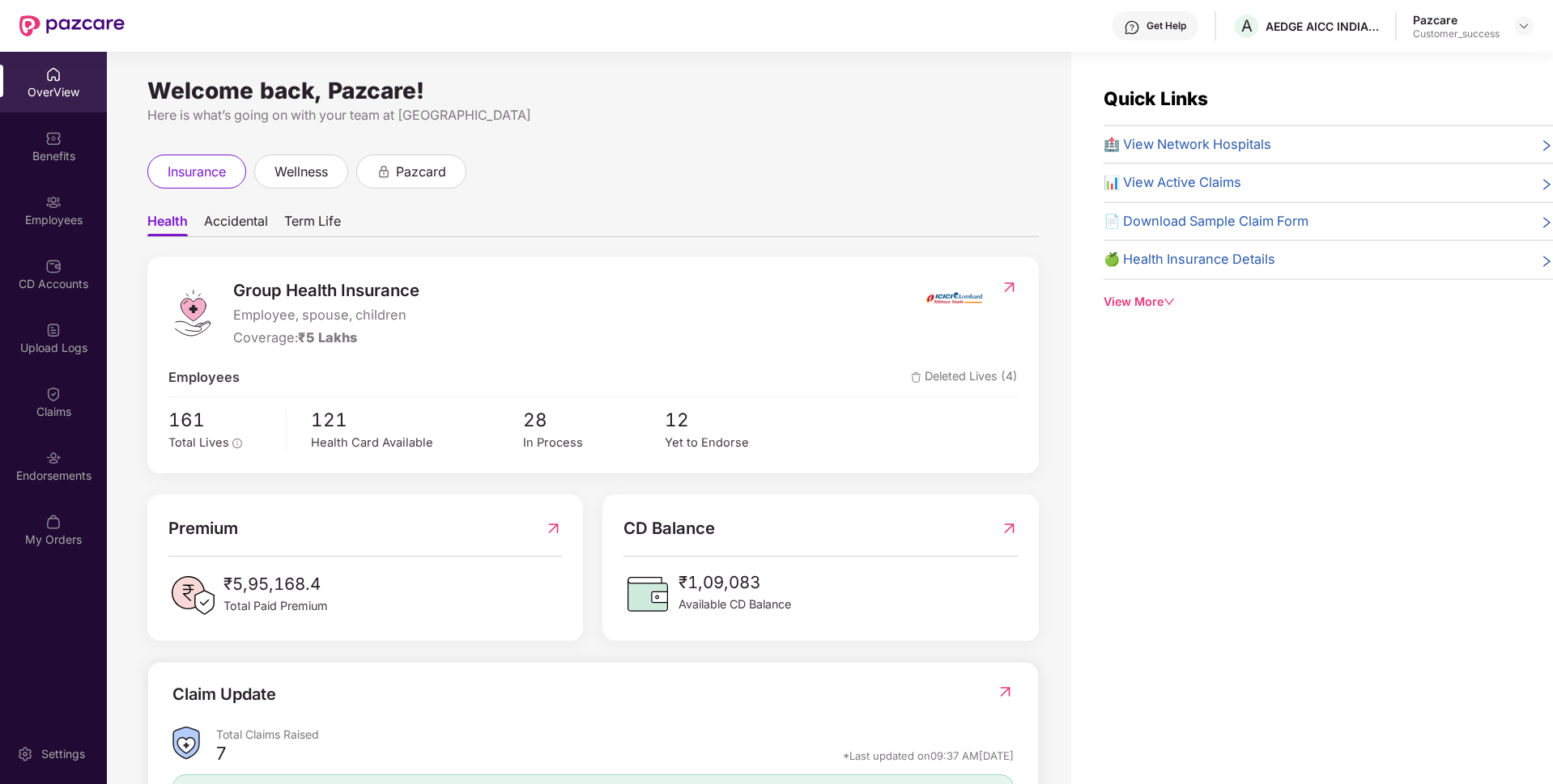
click at [1, 485] on div "Endorsements" at bounding box center [53, 466] width 106 height 61
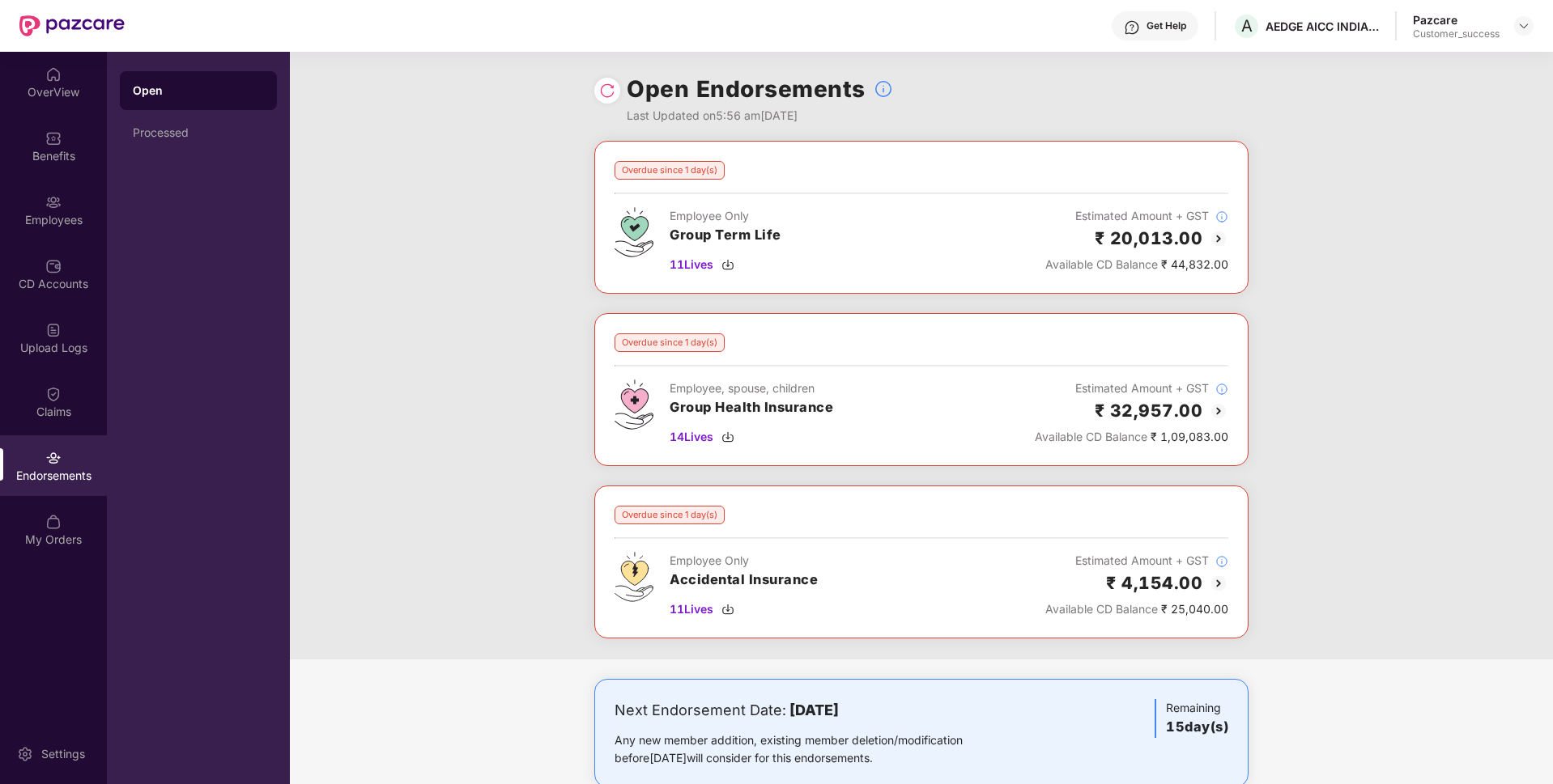
scroll to position [36, 0]
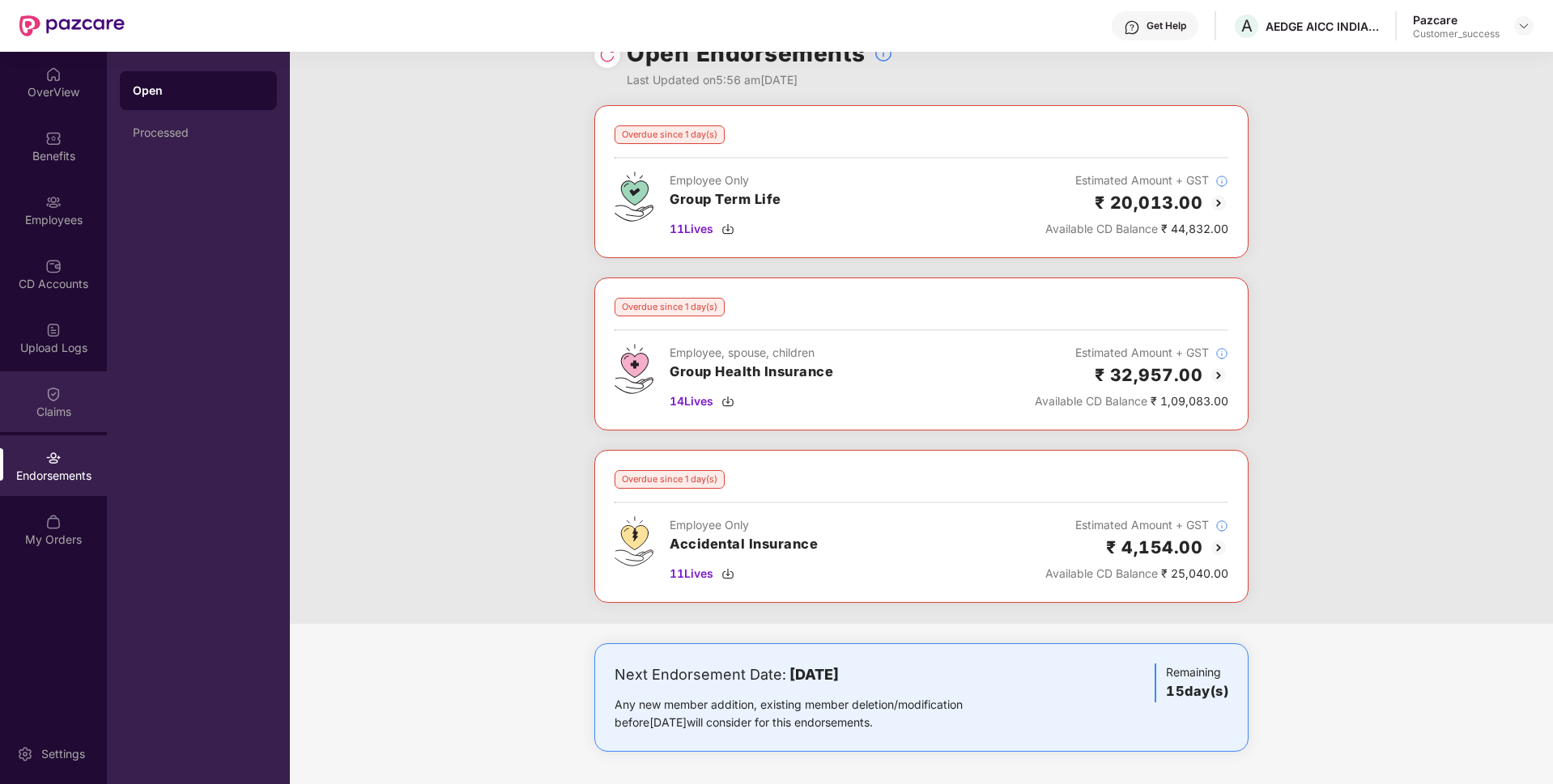
click at [12, 394] on div "Claims" at bounding box center [53, 402] width 106 height 61
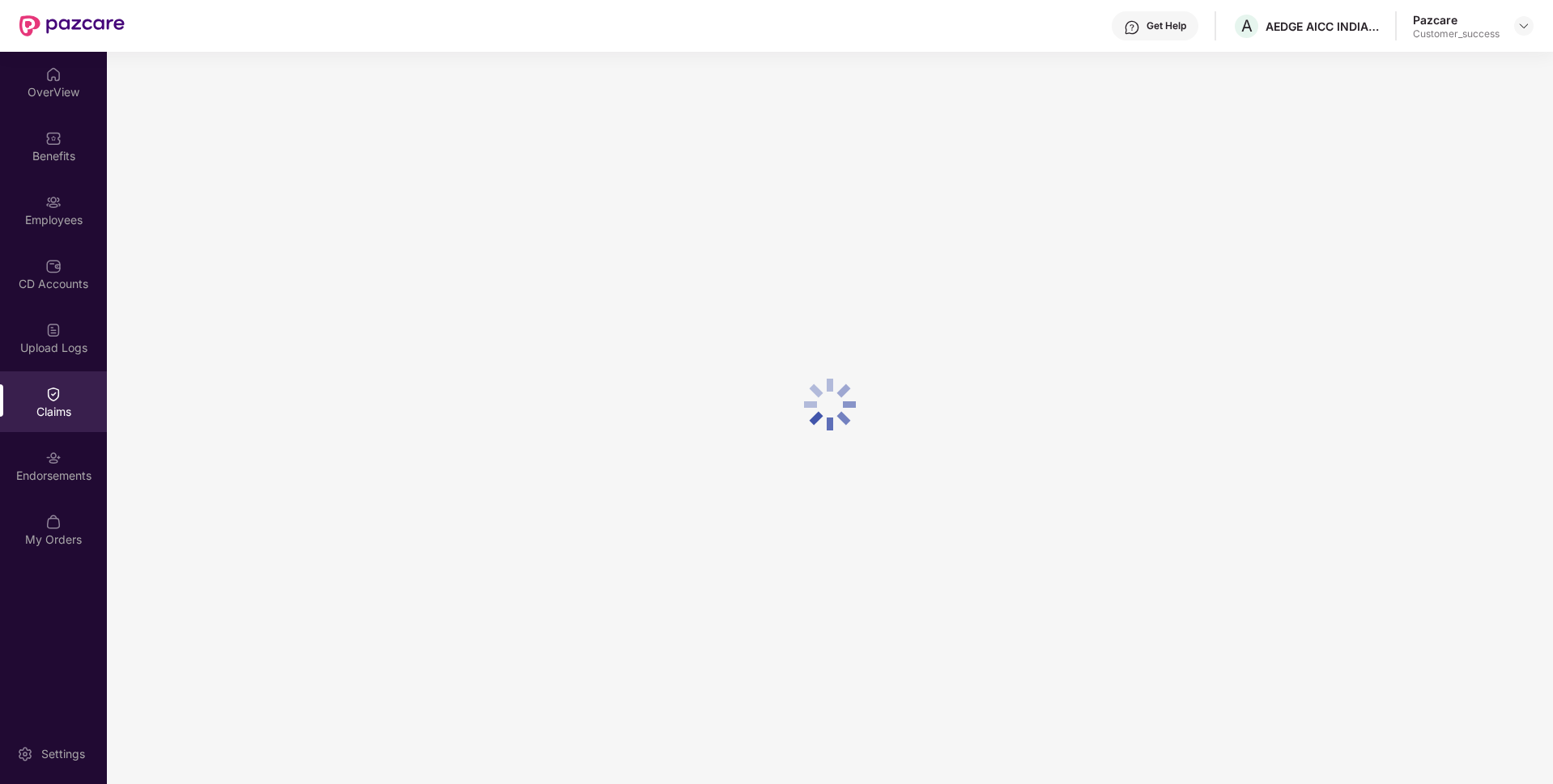
scroll to position [0, 0]
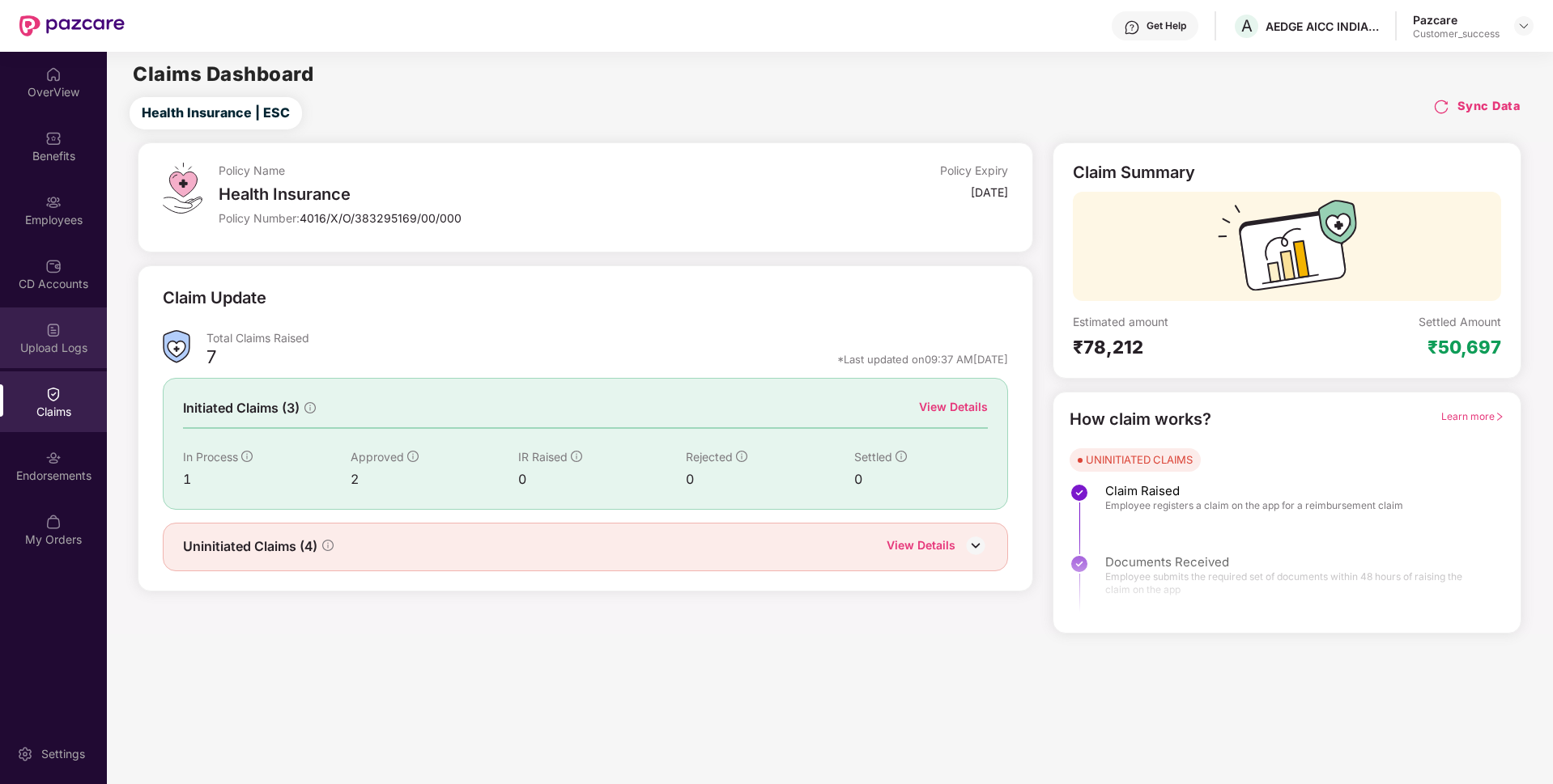
click at [12, 354] on div "Upload Logs" at bounding box center [53, 348] width 106 height 17
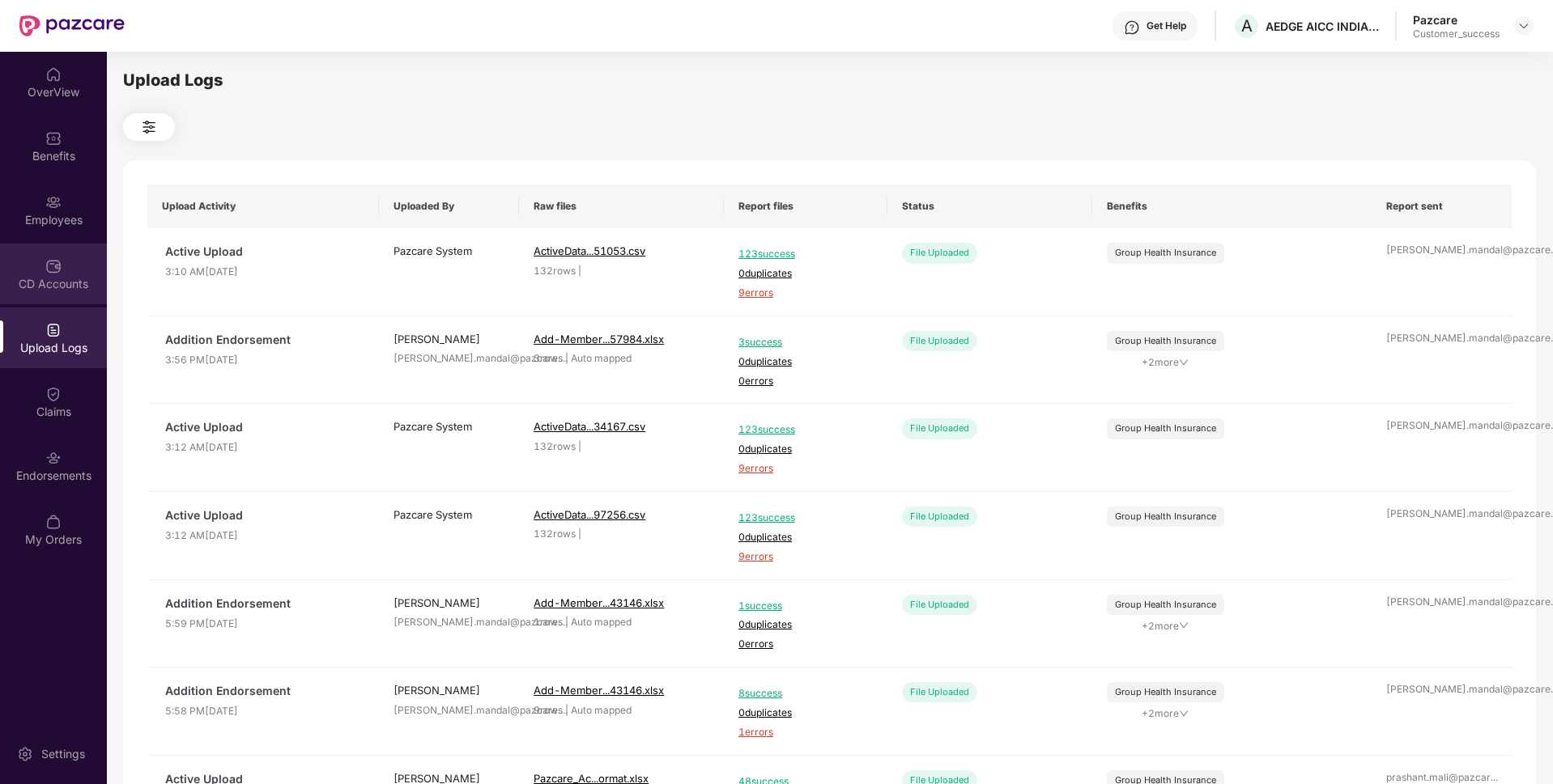
click at [6, 294] on div "CD Accounts" at bounding box center [53, 274] width 106 height 61
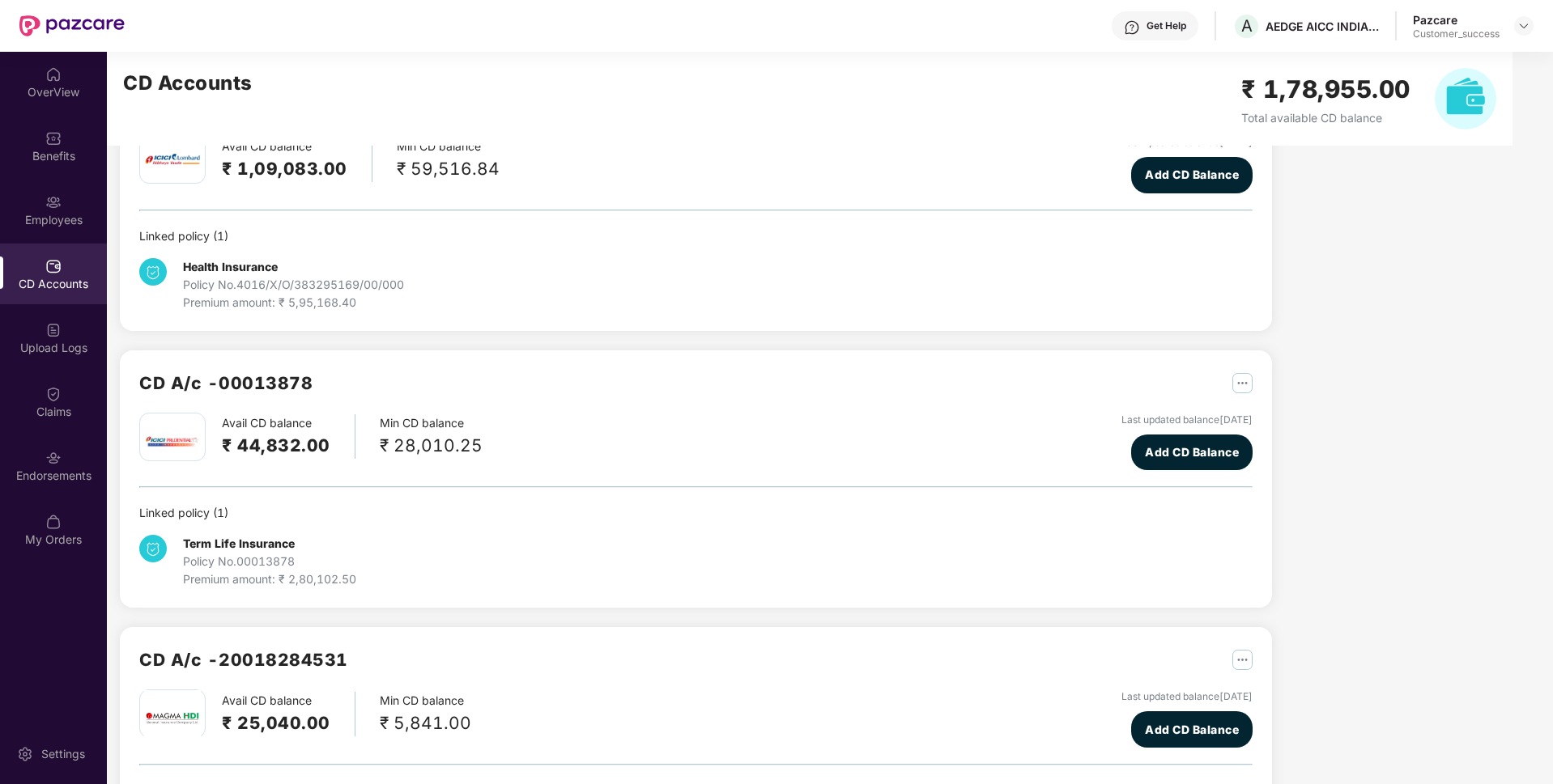
scroll to position [213, 0]
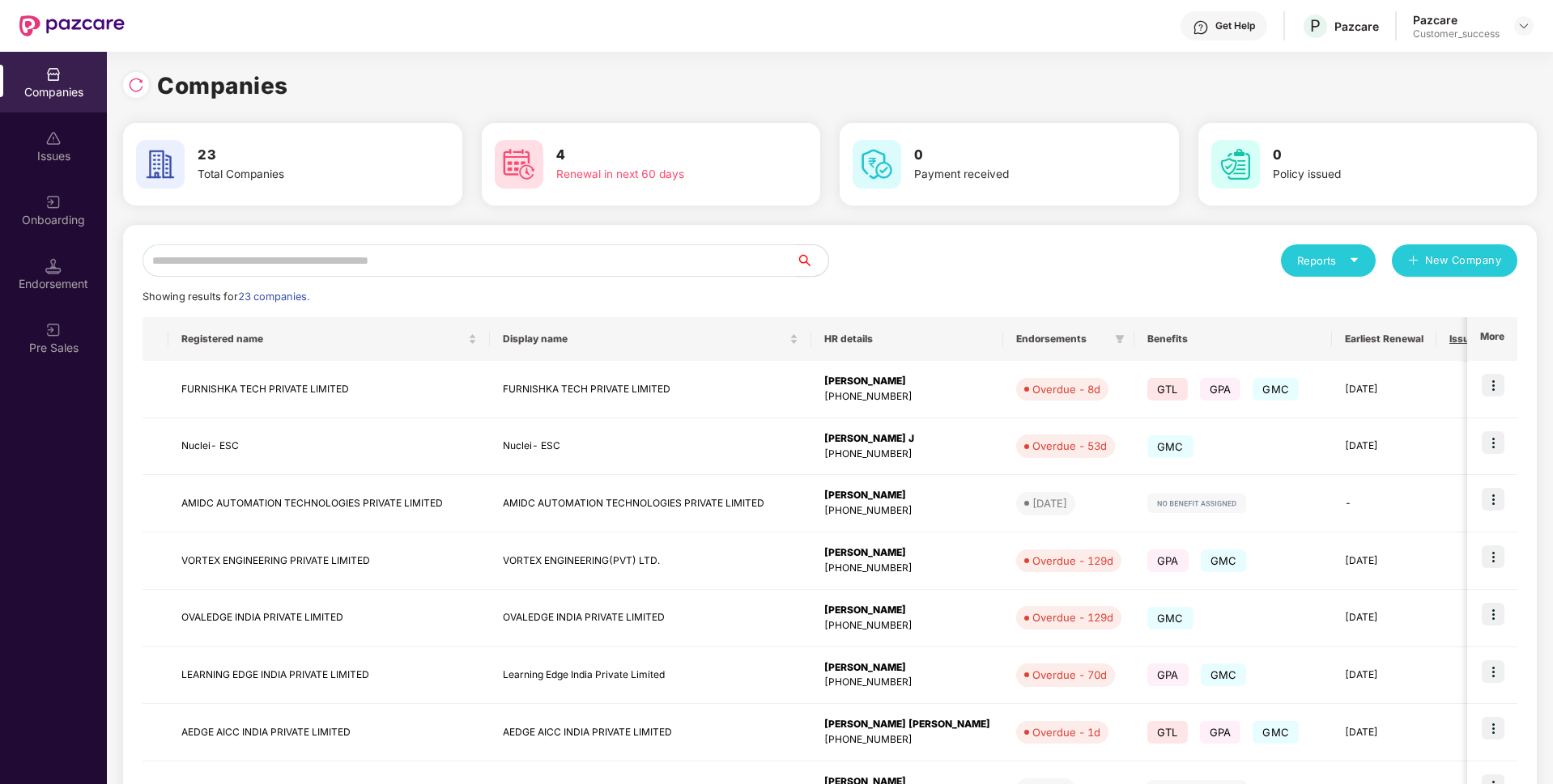
click at [462, 259] on input "text" at bounding box center [469, 260] width 653 height 32
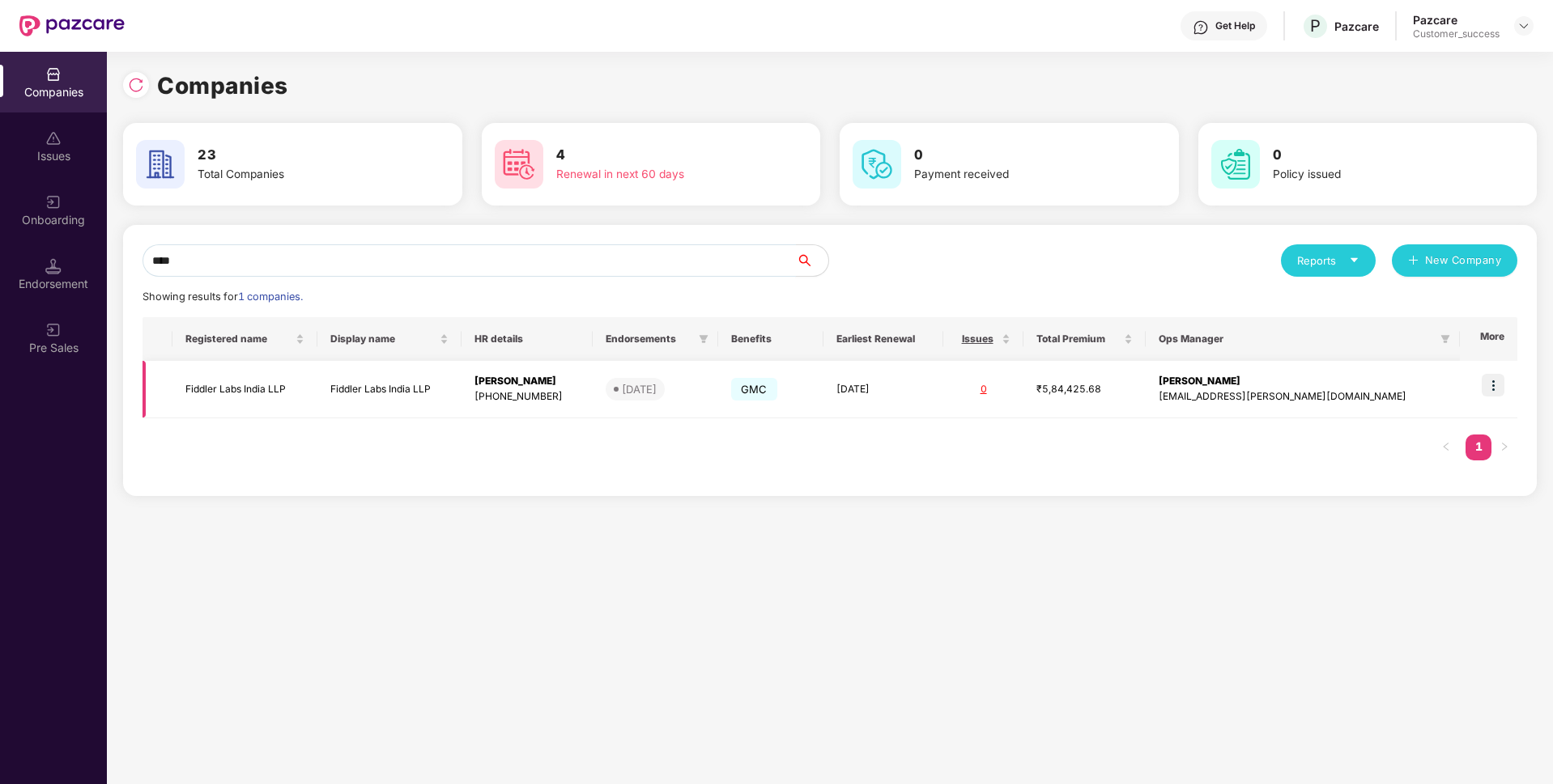
type input "****"
click at [231, 388] on td "Fiddler Labs India LLP" at bounding box center [245, 390] width 145 height 58
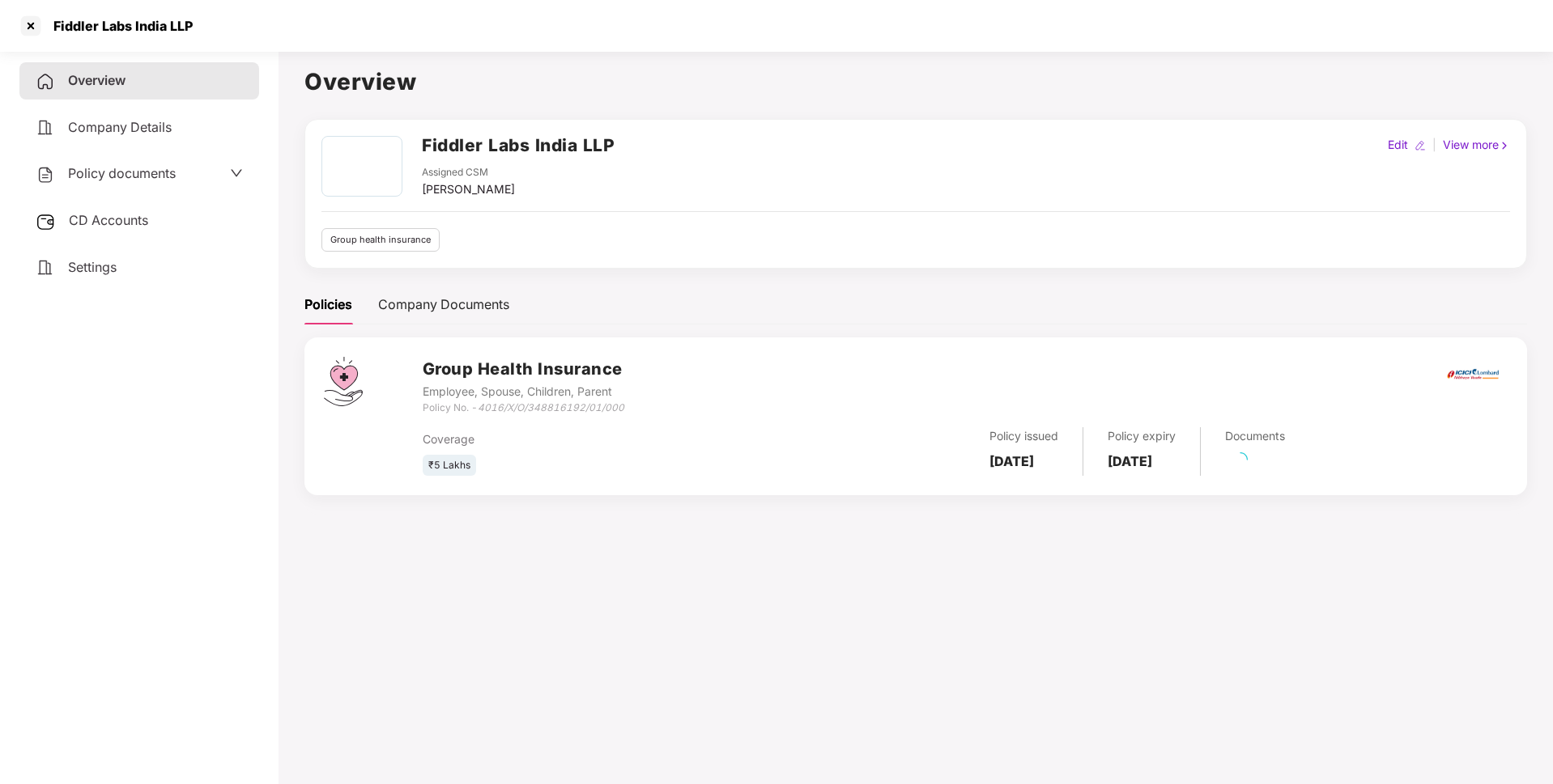
click at [141, 33] on div "Fiddler Labs India LLP" at bounding box center [118, 26] width 149 height 17
copy div "Fiddler Labs India LLP"
